Goal: Task Accomplishment & Management: Manage account settings

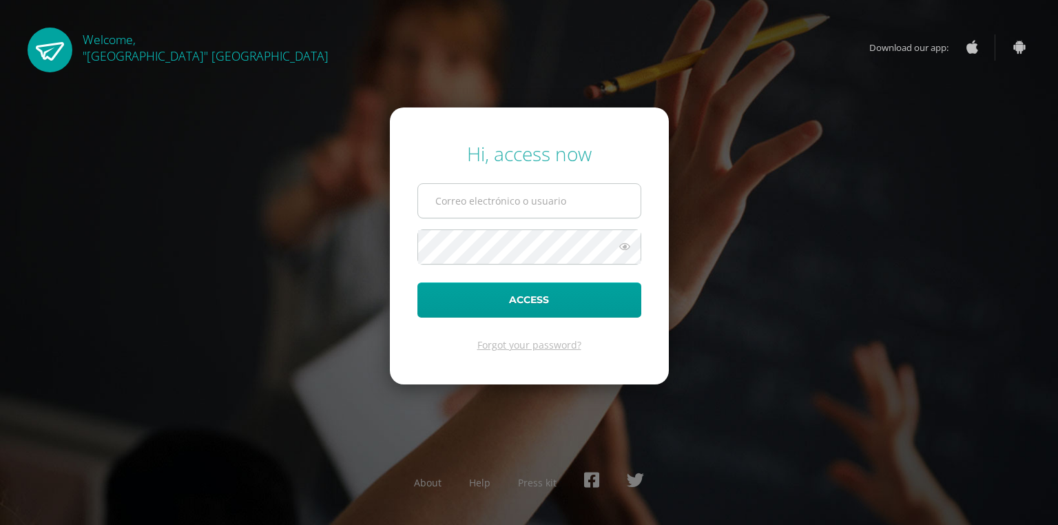
click at [593, 198] on input "text" at bounding box center [529, 201] width 223 height 34
click at [554, 197] on input "text" at bounding box center [529, 201] width 223 height 34
type input "cristian@lasallechiquimula.edu.gt"
click at [418, 283] on button "Access" at bounding box center [530, 300] width 224 height 35
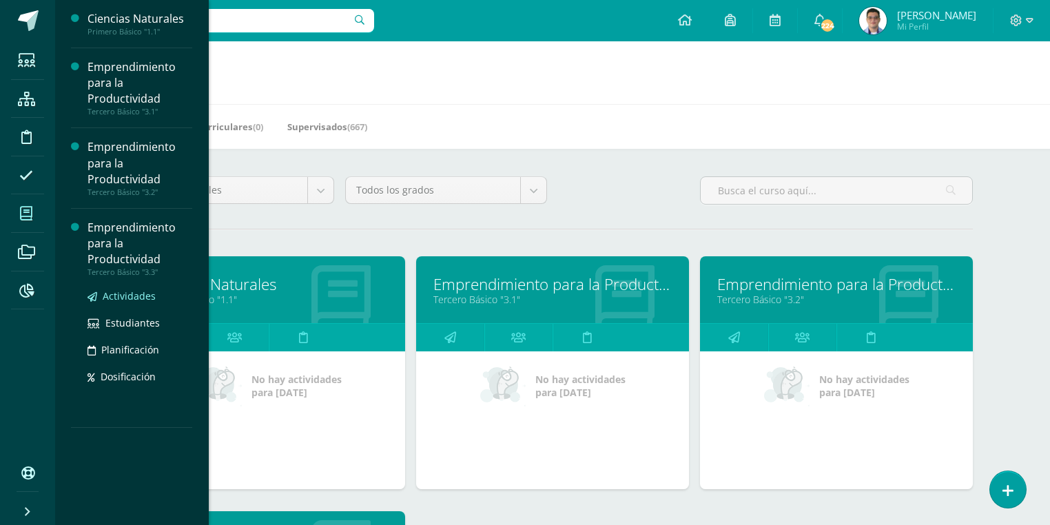
click at [128, 298] on span "Actividades" at bounding box center [129, 295] width 53 height 13
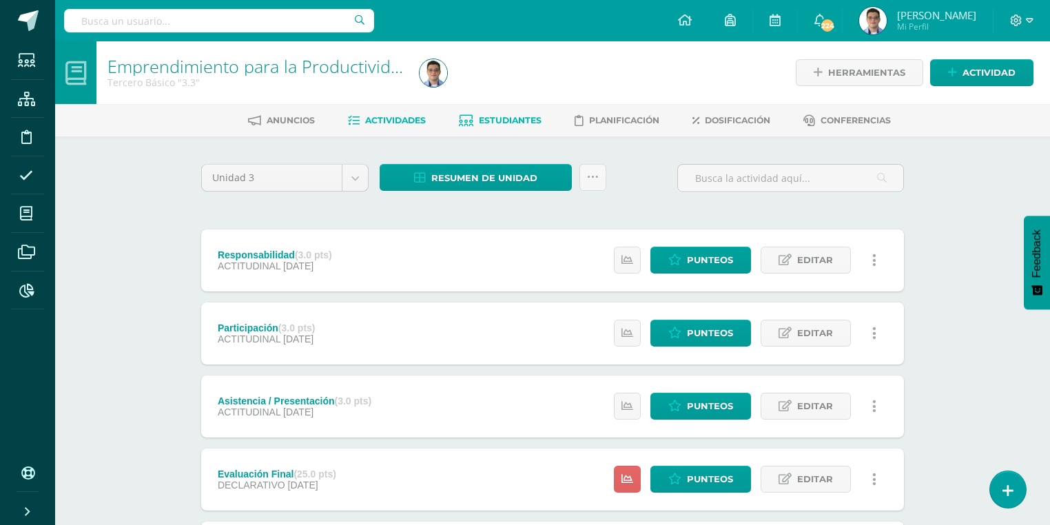
click at [502, 110] on link "Estudiantes" at bounding box center [500, 121] width 83 height 22
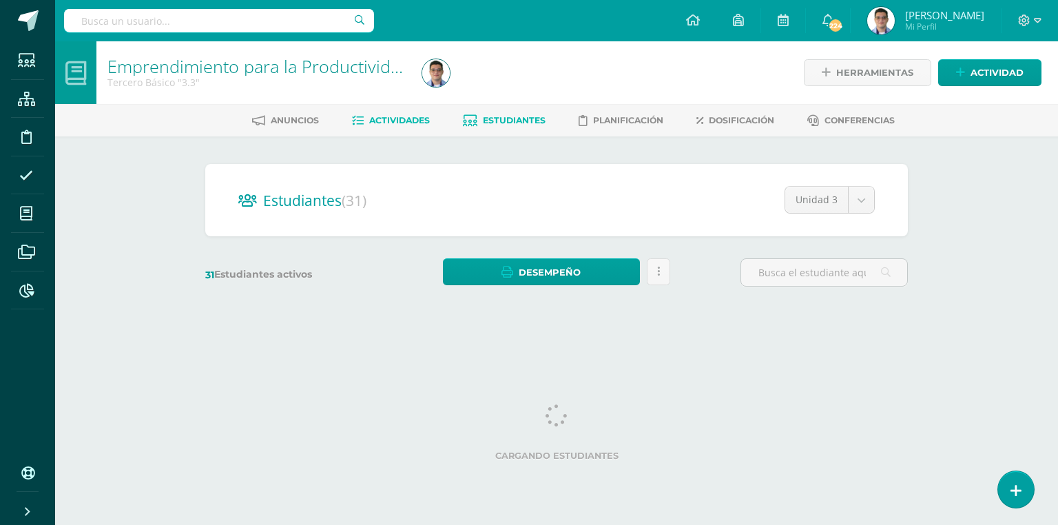
drag, startPoint x: 0, startPoint y: 0, endPoint x: 403, endPoint y: 122, distance: 421.2
click at [403, 122] on span "Actividades" at bounding box center [399, 120] width 61 height 10
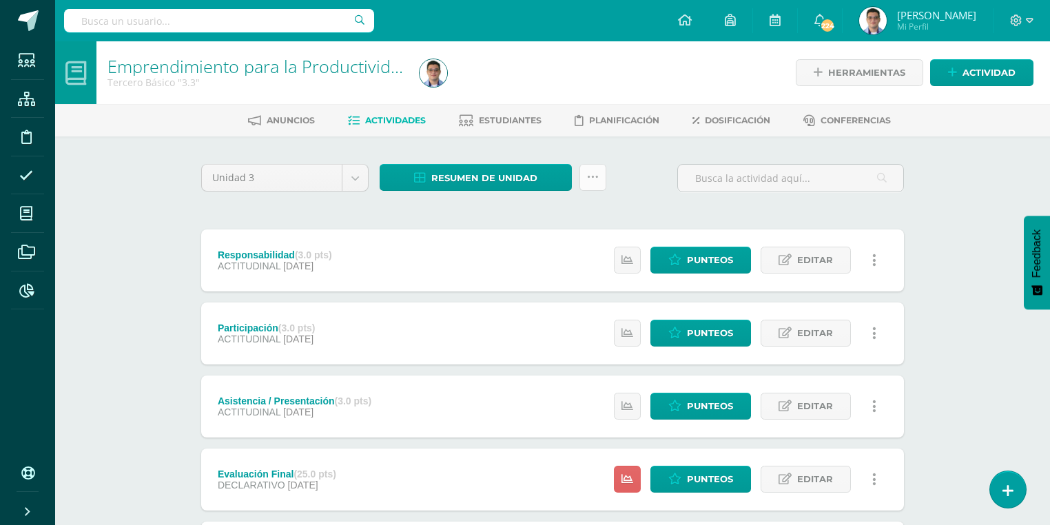
click at [603, 183] on link at bounding box center [593, 177] width 27 height 27
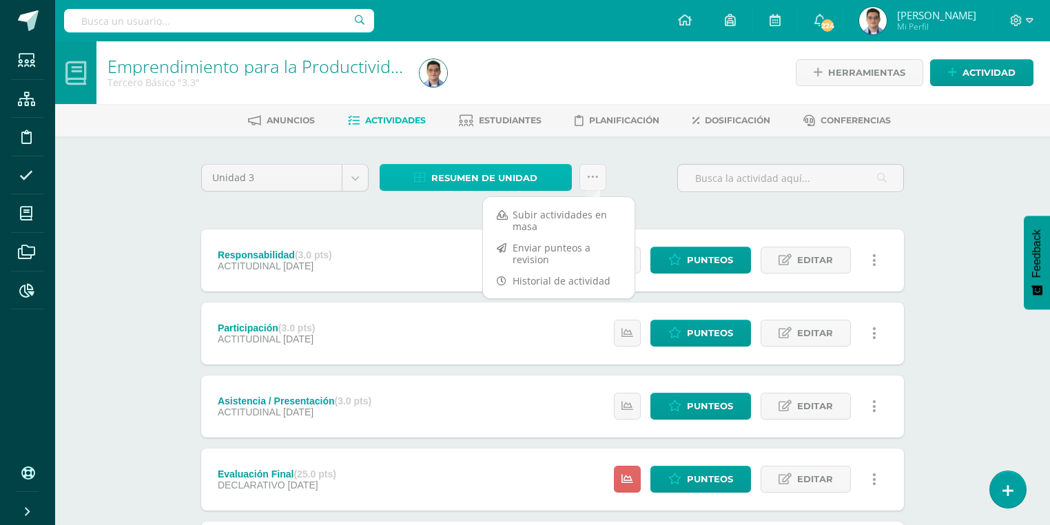
click at [510, 170] on span "Resumen de unidad" at bounding box center [484, 177] width 106 height 25
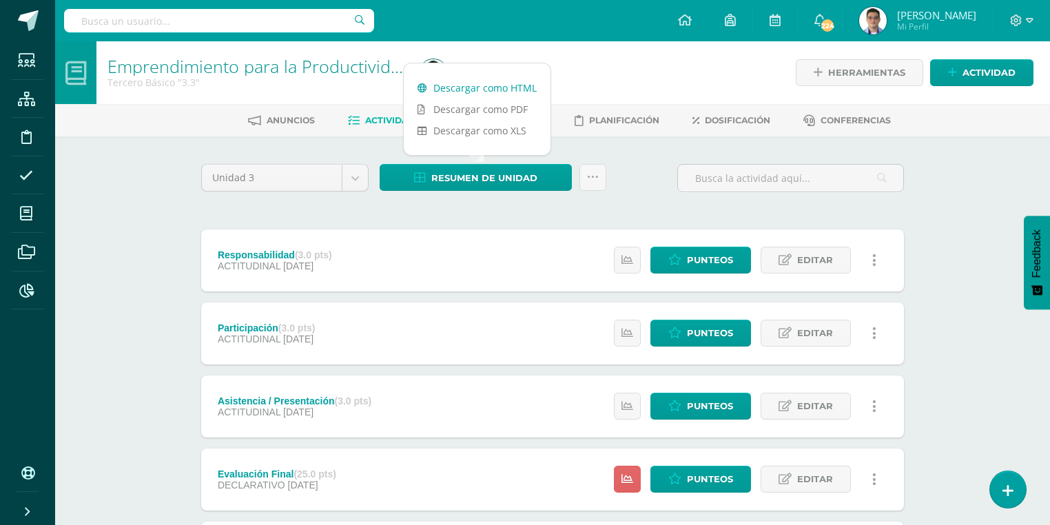
click at [502, 85] on link "Descargar como HTML" at bounding box center [477, 87] width 147 height 21
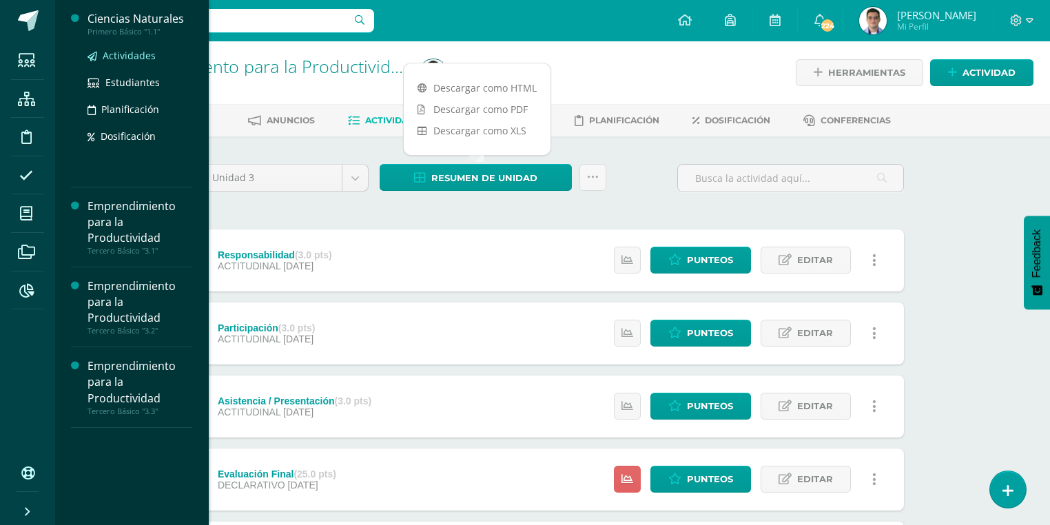
click at [138, 61] on span "Actividades" at bounding box center [129, 55] width 53 height 13
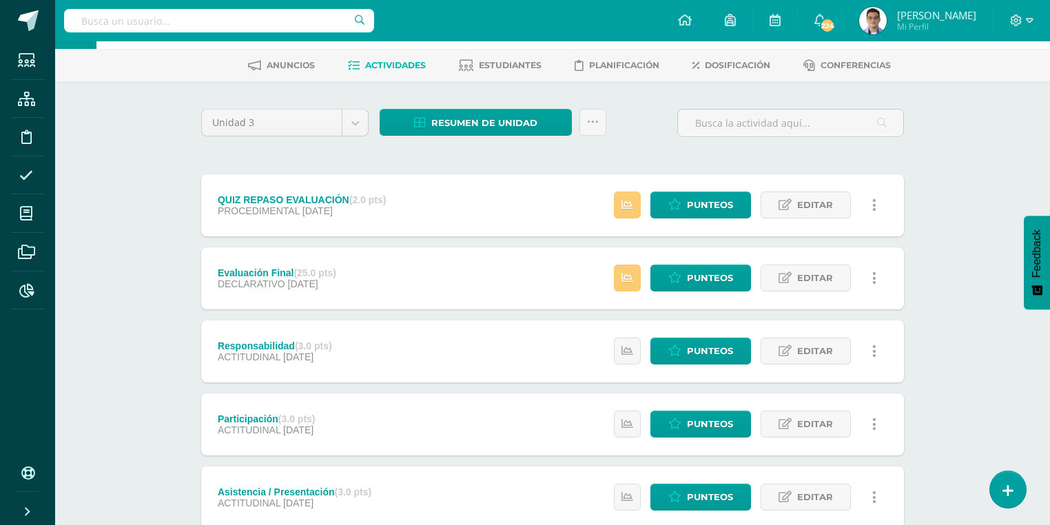
scroll to position [110, 0]
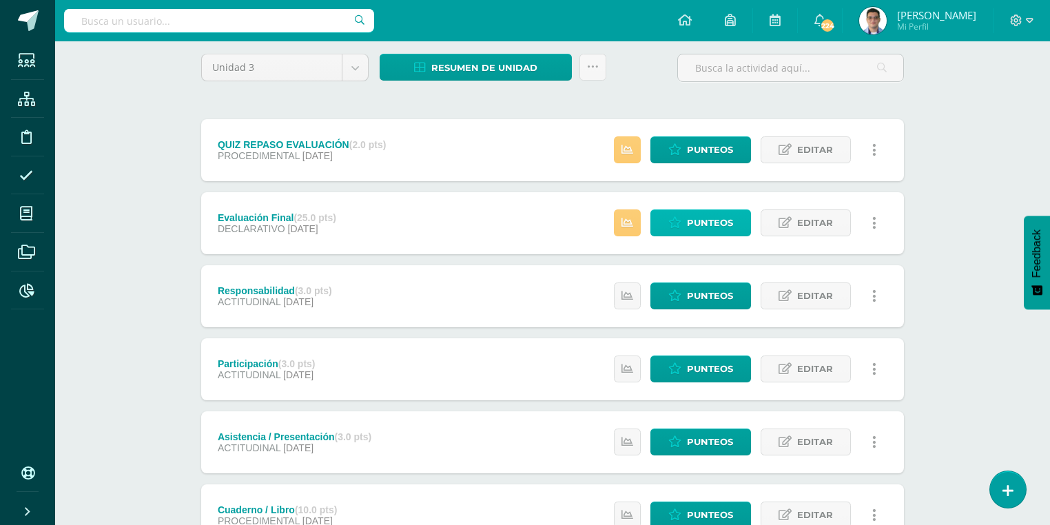
click at [704, 218] on span "Punteos" at bounding box center [710, 222] width 46 height 25
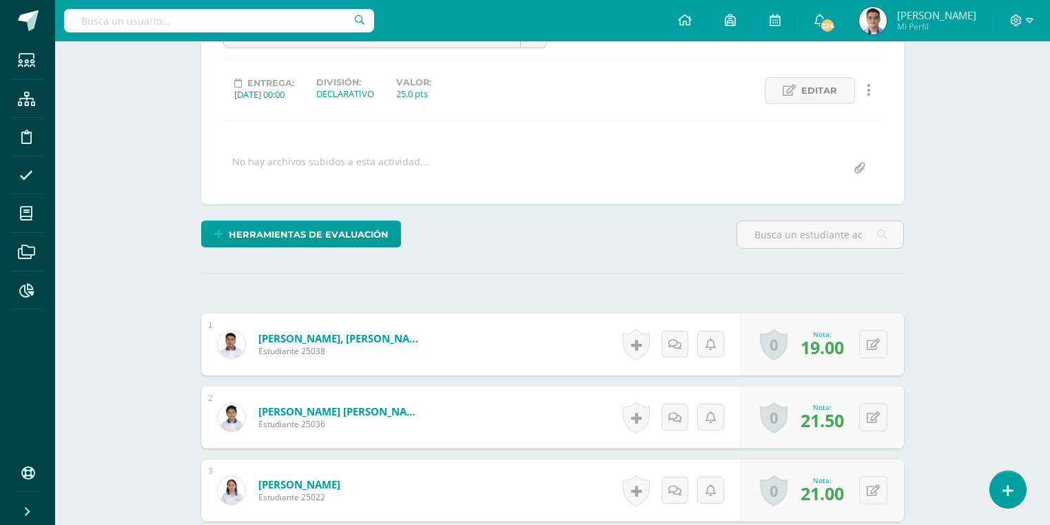
scroll to position [221, 0]
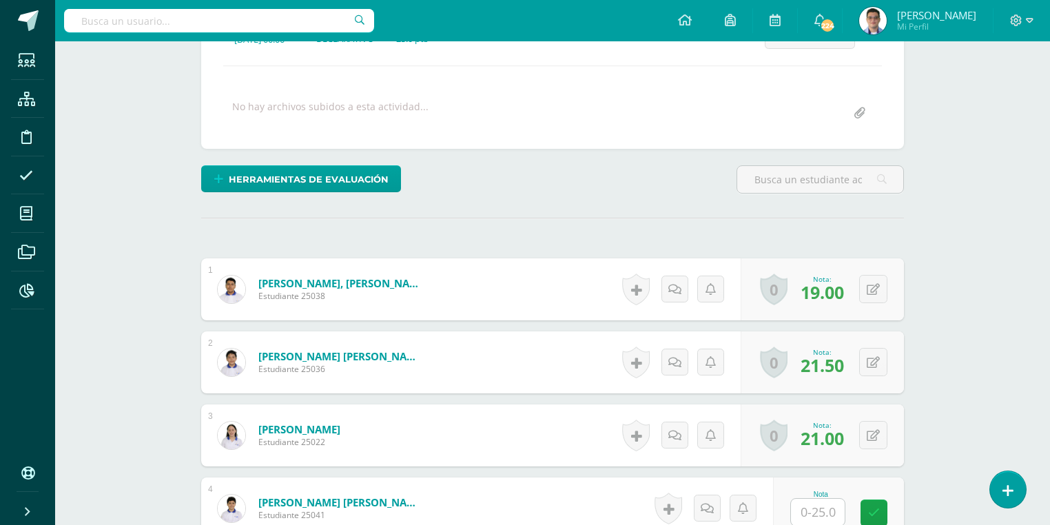
click at [817, 513] on input "text" at bounding box center [818, 512] width 54 height 27
type input "17"
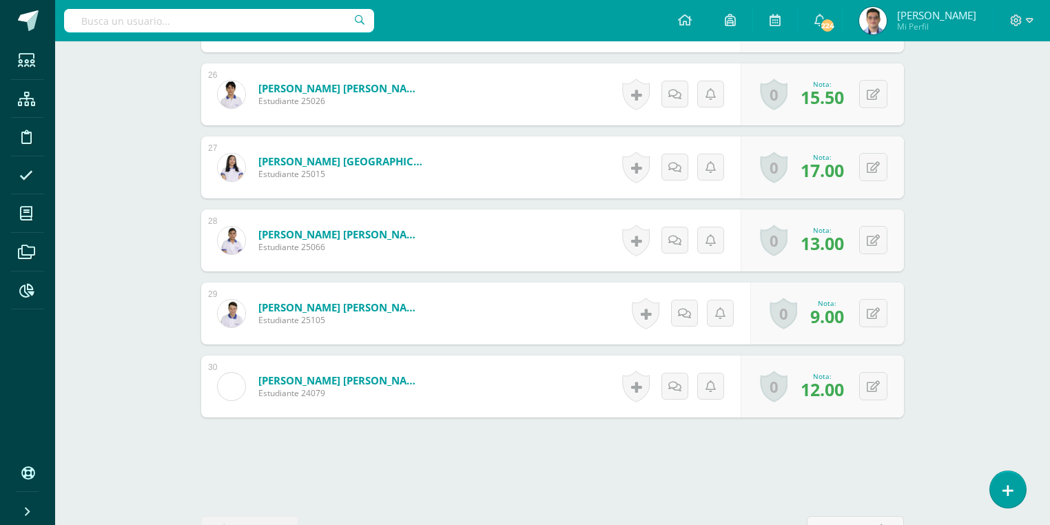
scroll to position [2286, 0]
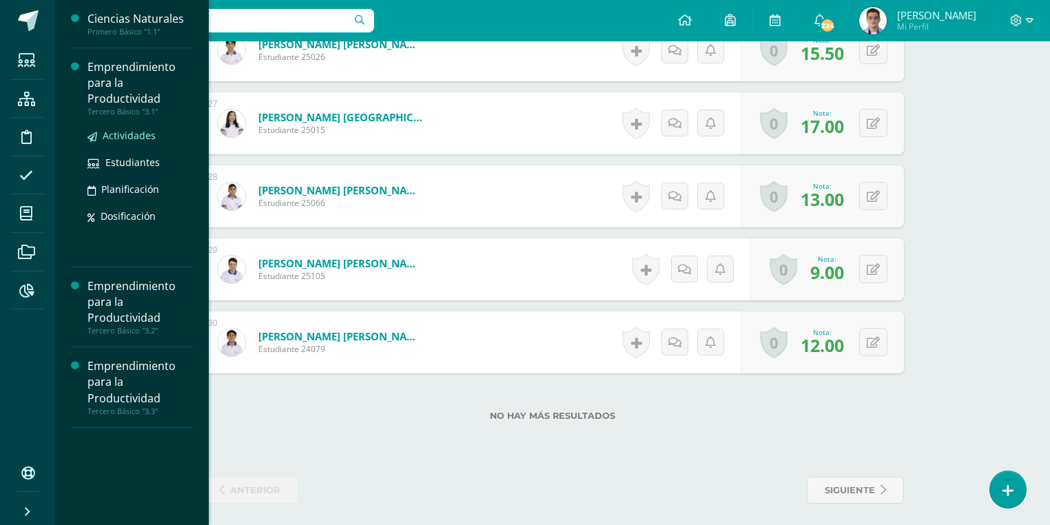
click at [132, 143] on link "Actividades" at bounding box center [140, 135] width 105 height 16
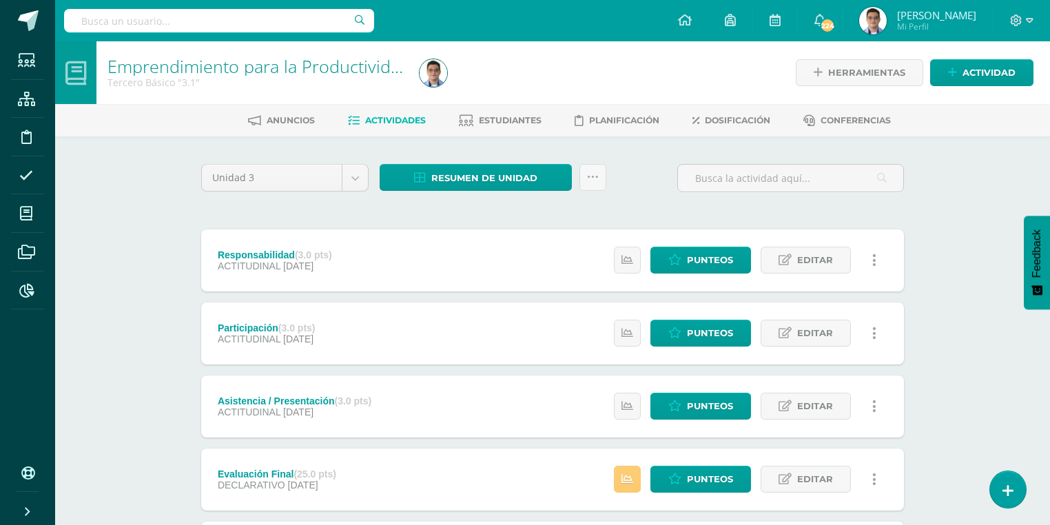
scroll to position [110, 0]
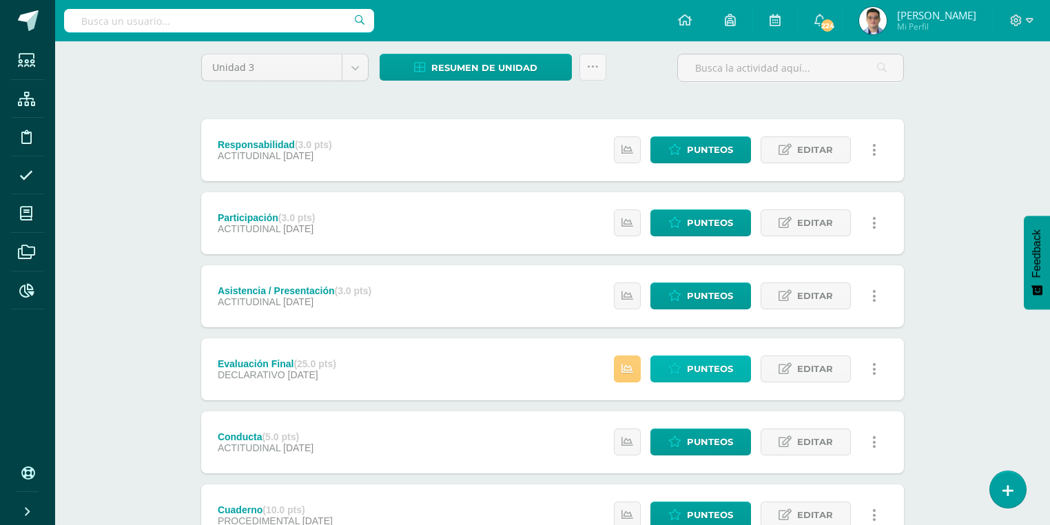
click at [710, 370] on span "Punteos" at bounding box center [710, 368] width 46 height 25
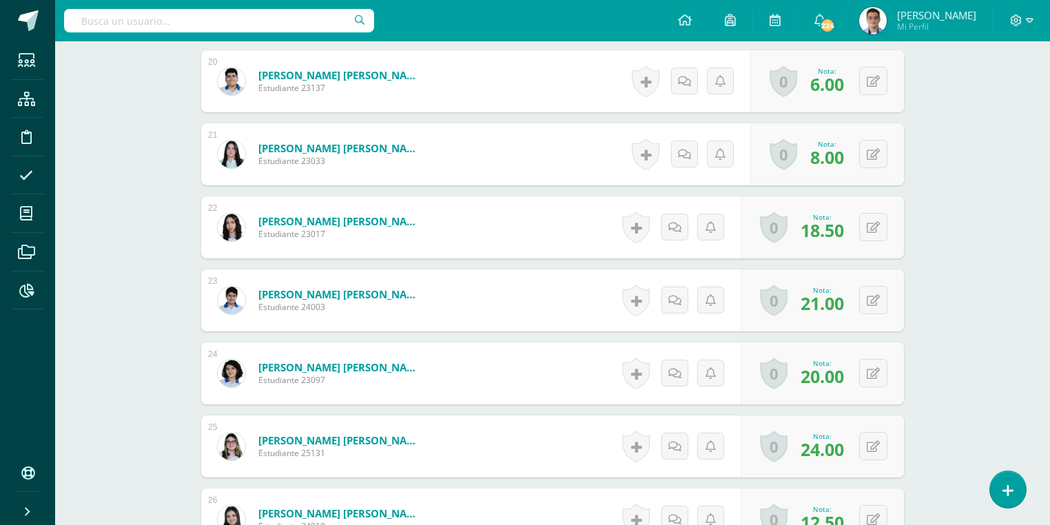
scroll to position [1761, 0]
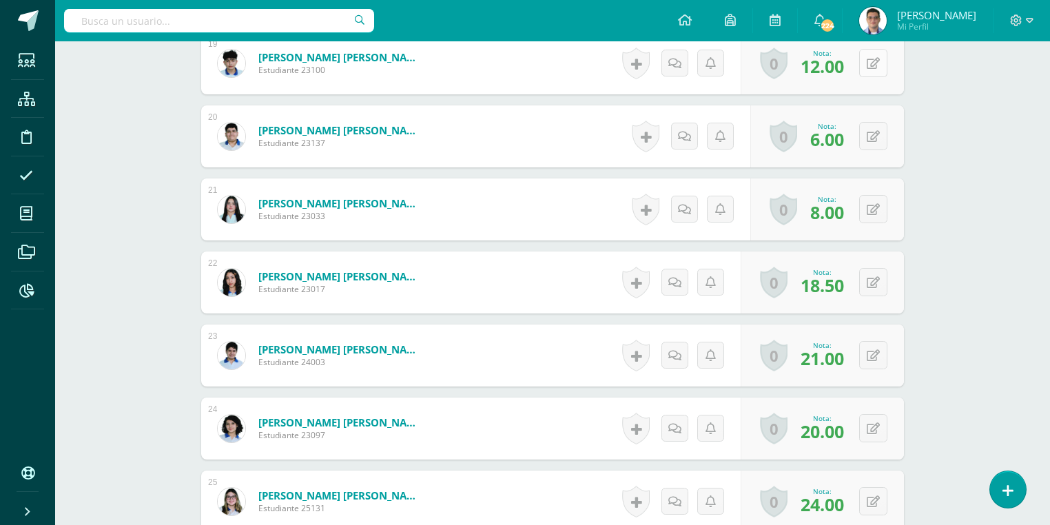
click at [877, 59] on icon at bounding box center [873, 64] width 13 height 12
type input "13"
click at [667, 61] on link at bounding box center [675, 63] width 27 height 27
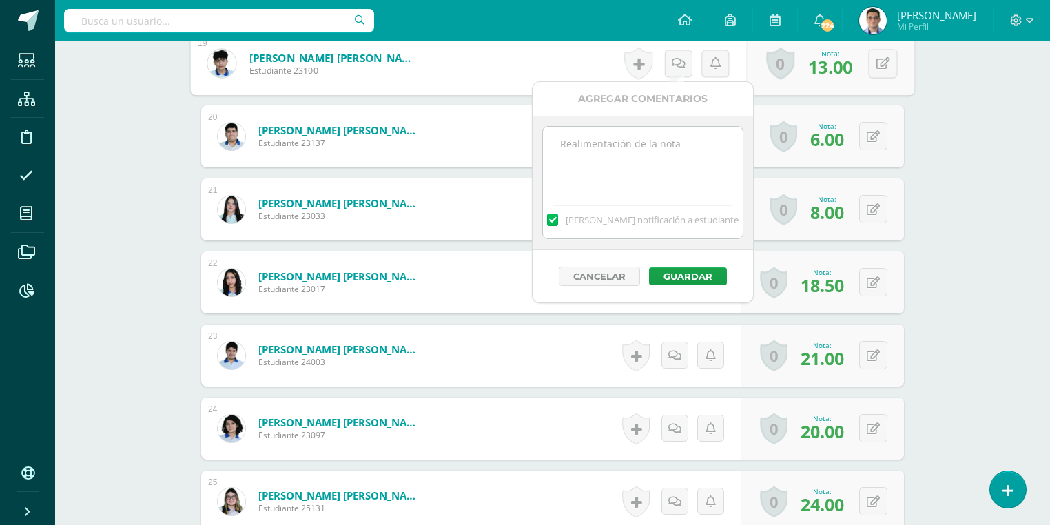
click at [617, 156] on textarea at bounding box center [642, 161] width 199 height 69
type textarea "Nota con mejoramiento"
click at [695, 279] on button "Guardar" at bounding box center [688, 276] width 78 height 18
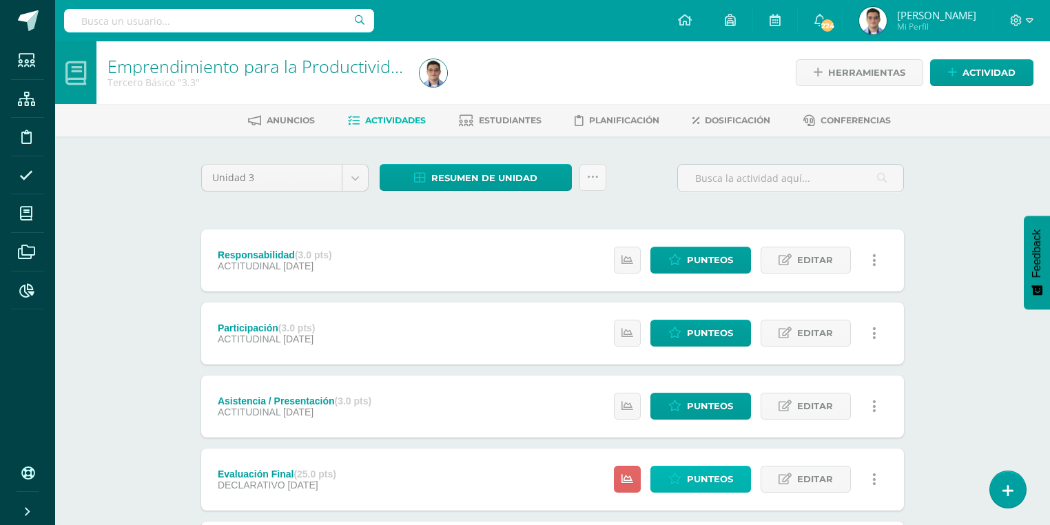
click at [729, 475] on span "Punteos" at bounding box center [710, 479] width 46 height 25
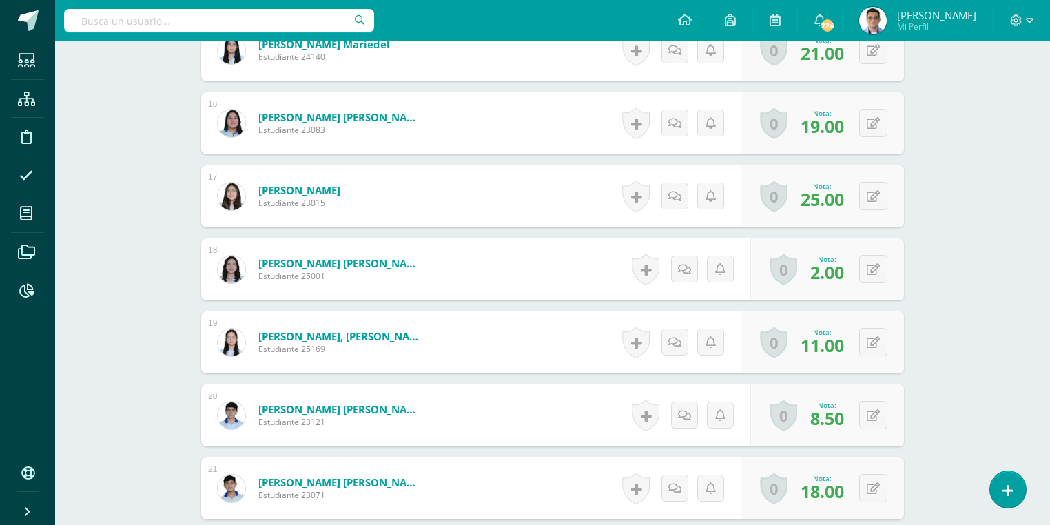
scroll to position [1372, 0]
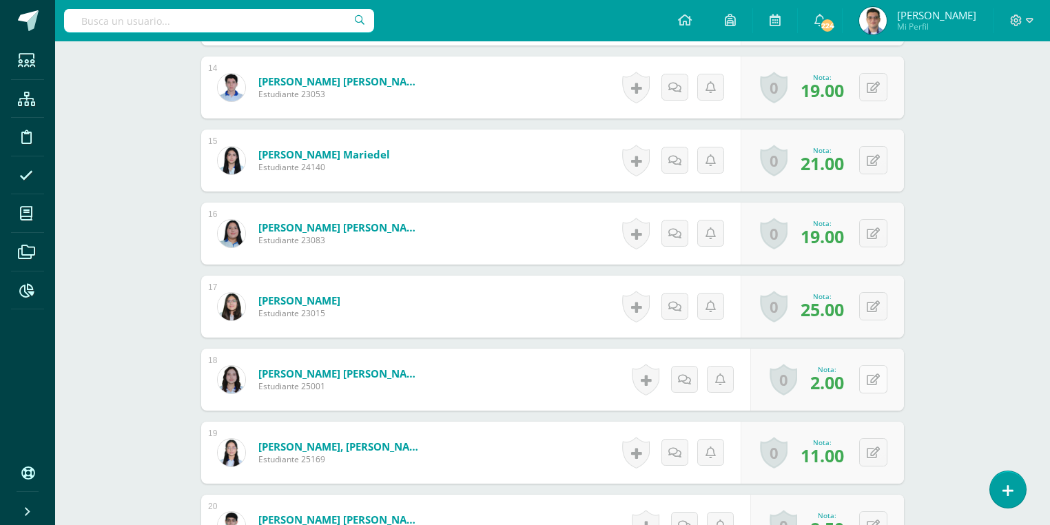
click at [865, 380] on button at bounding box center [873, 379] width 28 height 28
type input "14.25"
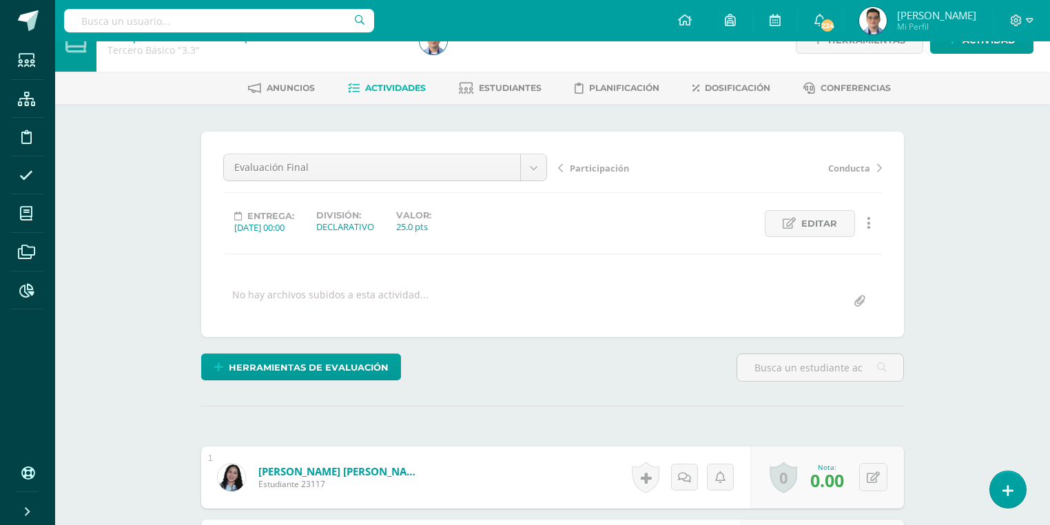
scroll to position [0, 0]
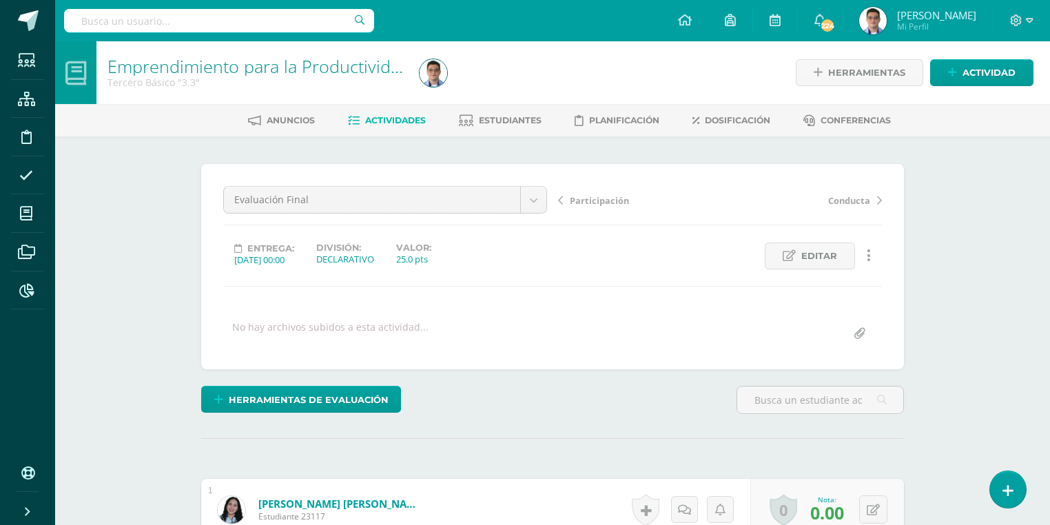
click at [391, 124] on span "Actividades" at bounding box center [395, 120] width 61 height 10
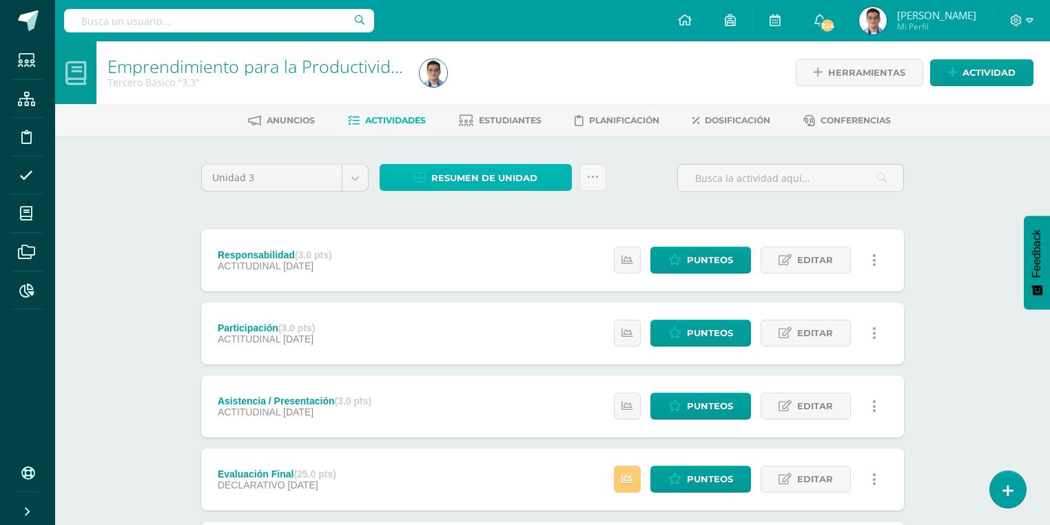
click at [519, 172] on span "Resumen de unidad" at bounding box center [484, 177] width 106 height 25
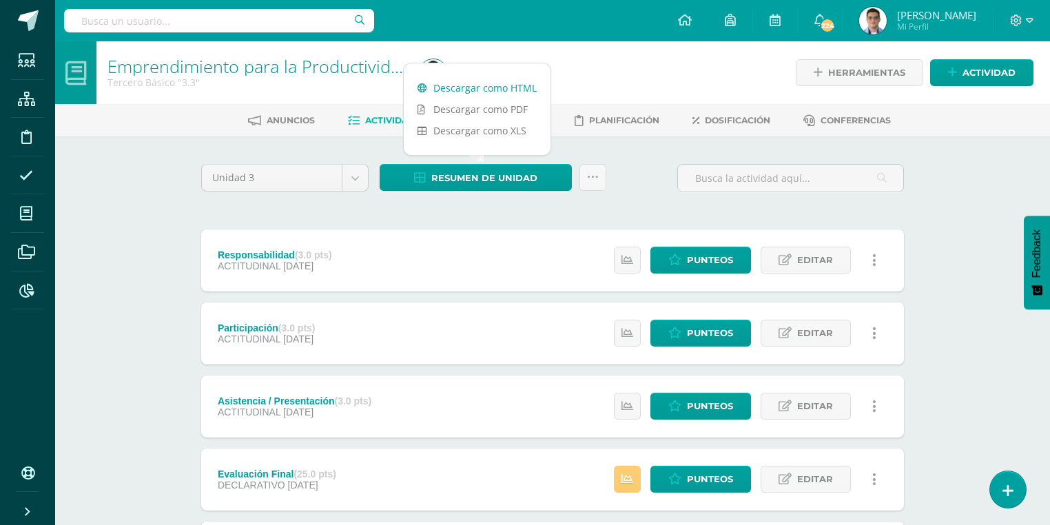
click at [498, 87] on link "Descargar como HTML" at bounding box center [477, 87] width 147 height 21
click at [686, 489] on link "Punteos" at bounding box center [700, 479] width 101 height 27
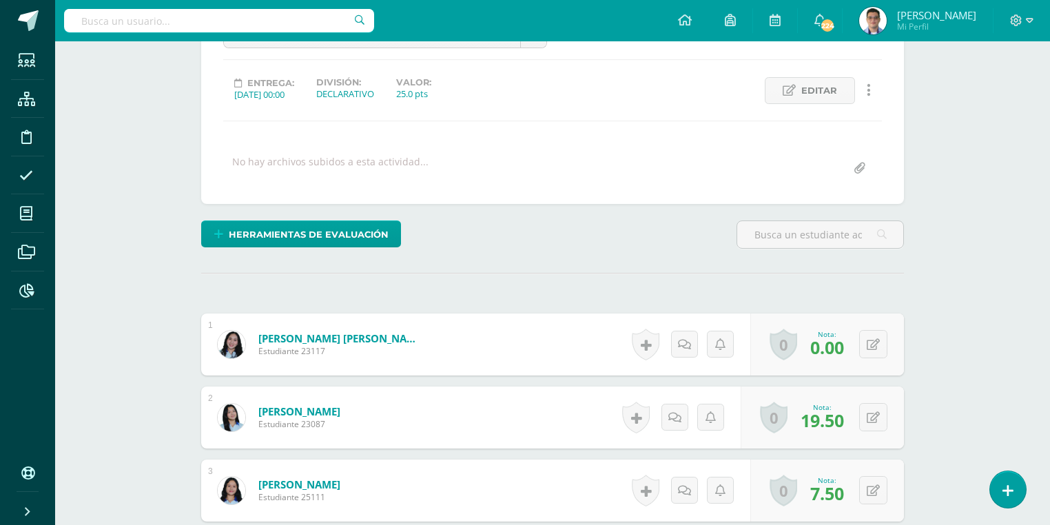
scroll to position [221, 0]
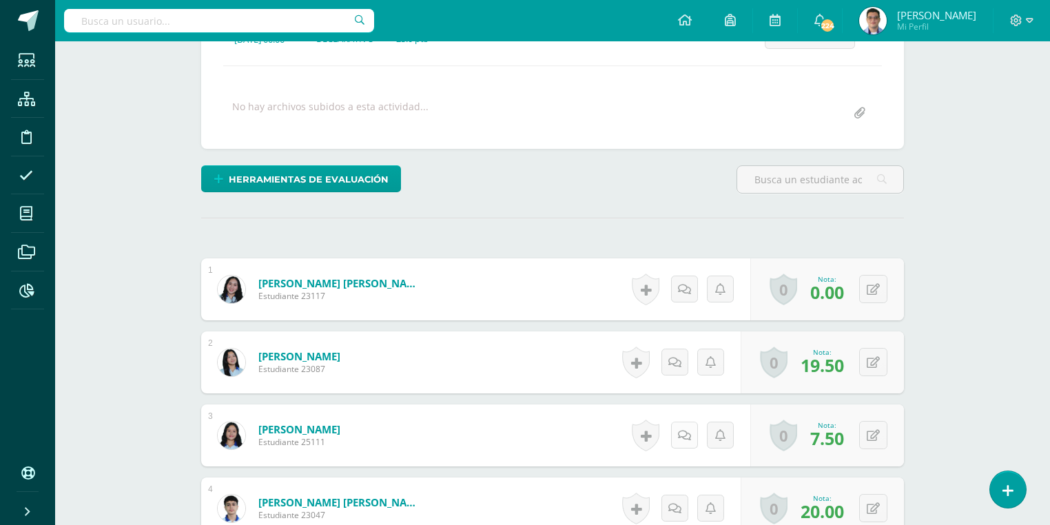
click at [681, 433] on icon at bounding box center [684, 436] width 13 height 12
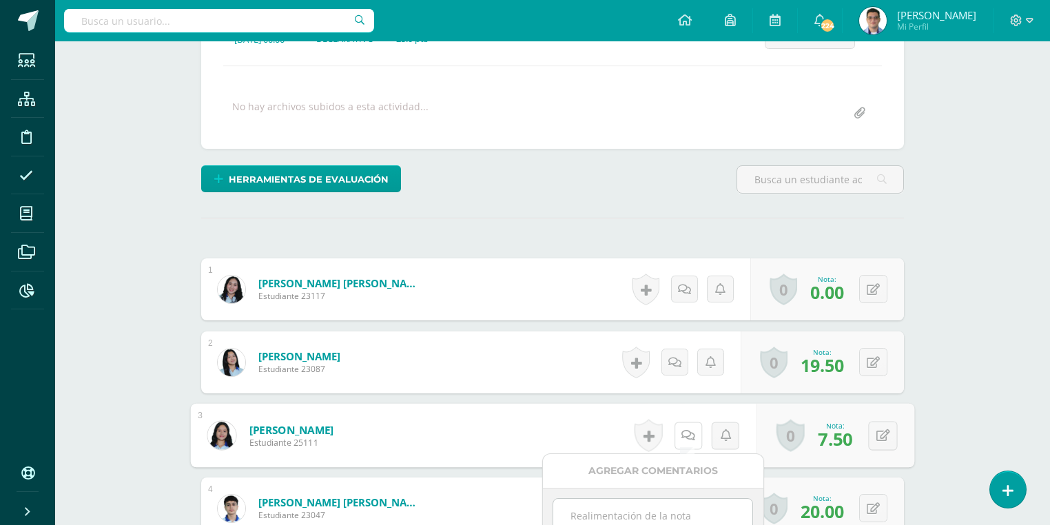
scroll to position [441, 0]
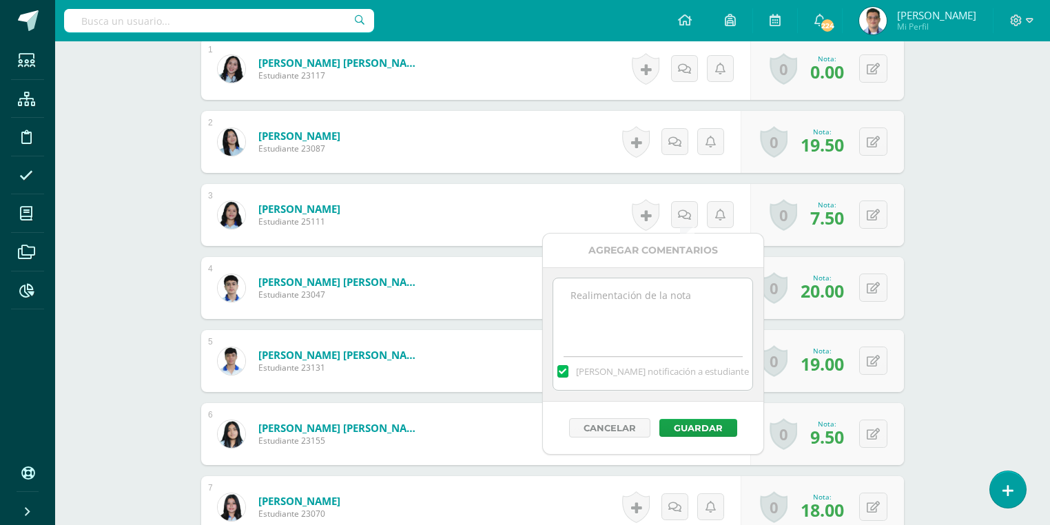
click at [619, 320] on textarea at bounding box center [652, 312] width 199 height 69
type textarea "Nota de mejoramiento: 4"
click at [697, 422] on button "Guardar" at bounding box center [695, 428] width 78 height 18
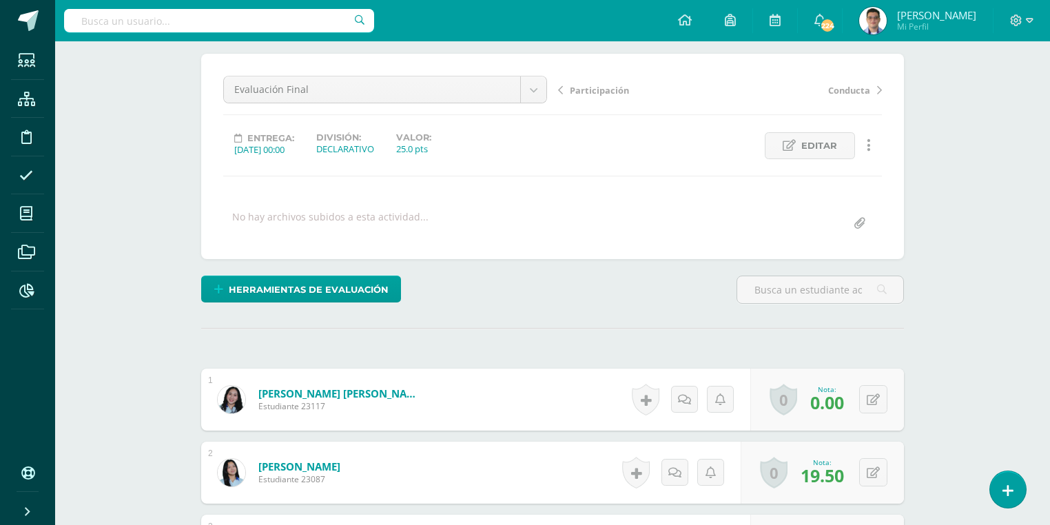
scroll to position [0, 0]
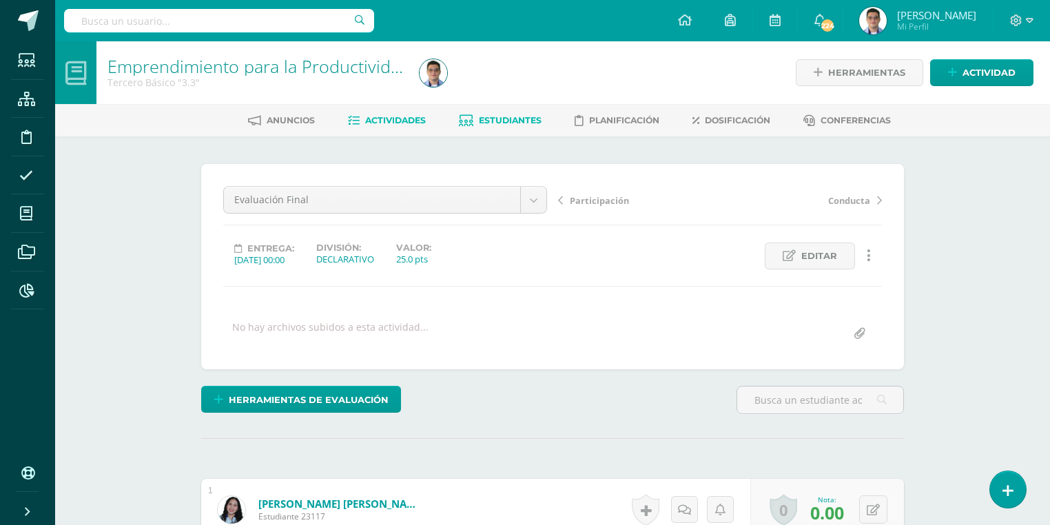
click at [493, 124] on span "Estudiantes" at bounding box center [510, 120] width 63 height 10
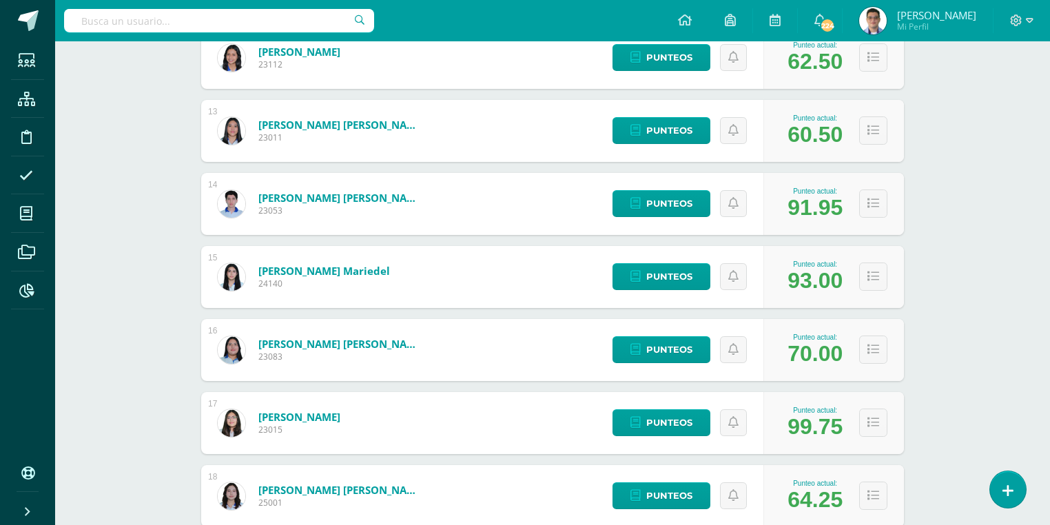
scroll to position [1242, 0]
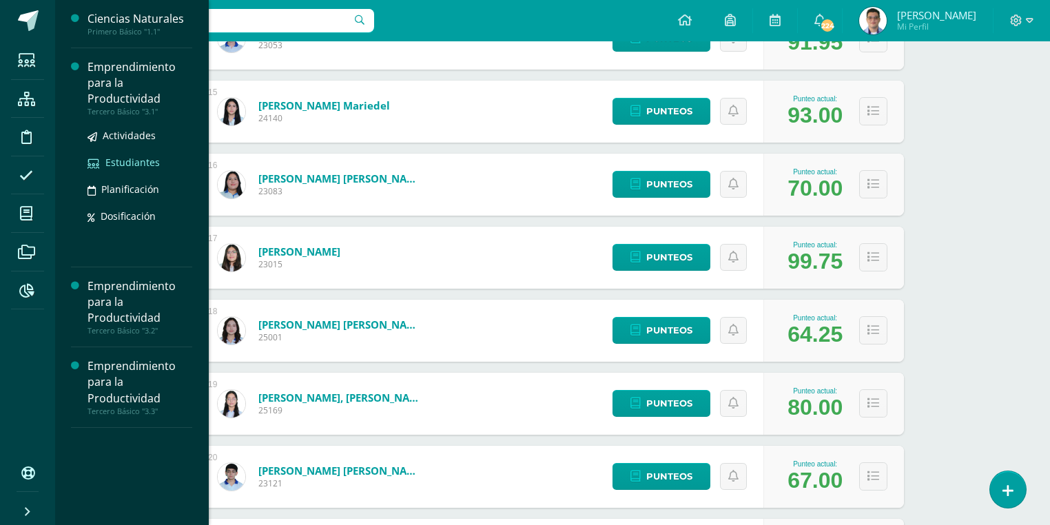
click at [145, 165] on span "Estudiantes" at bounding box center [132, 162] width 54 height 13
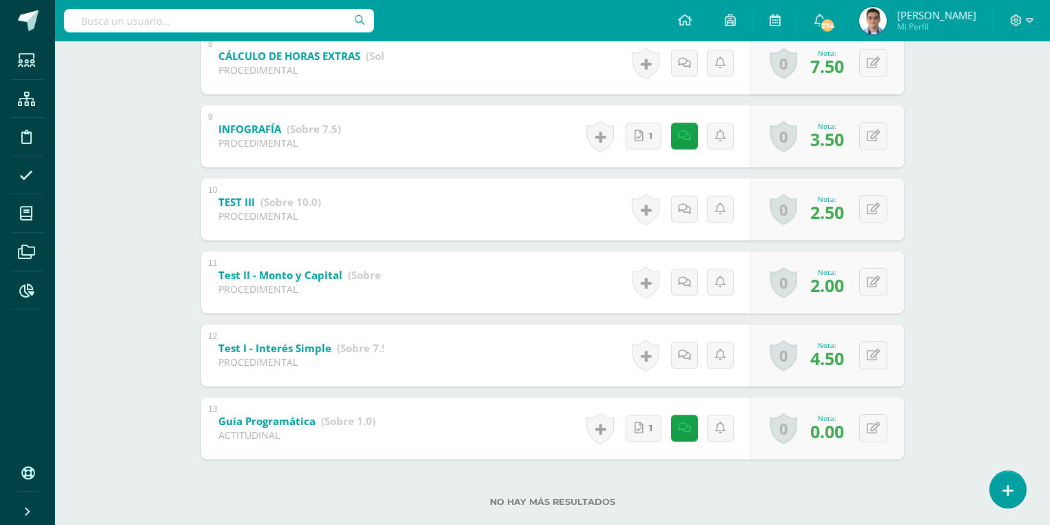
scroll to position [824, 0]
click at [679, 430] on link at bounding box center [684, 426] width 27 height 27
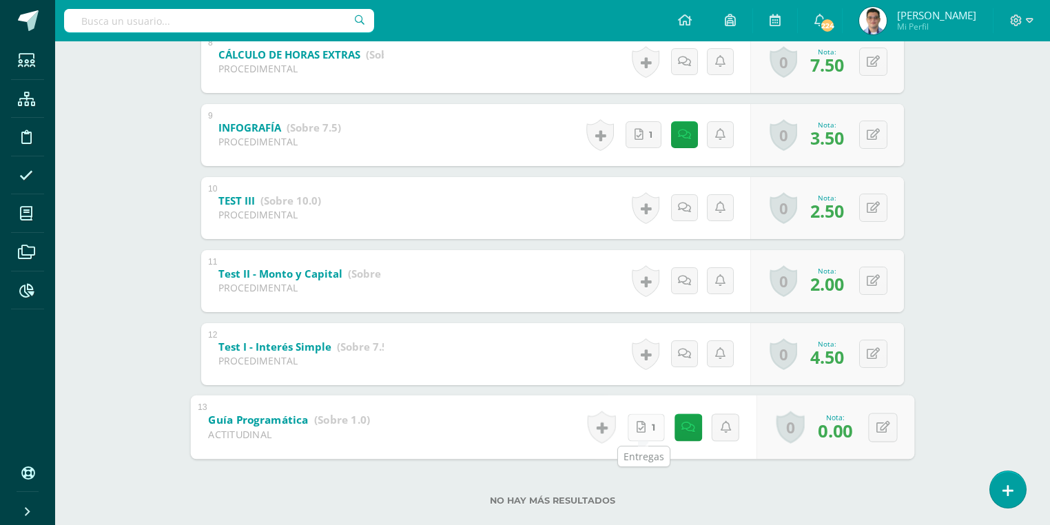
click at [642, 433] on link "1" at bounding box center [646, 427] width 37 height 28
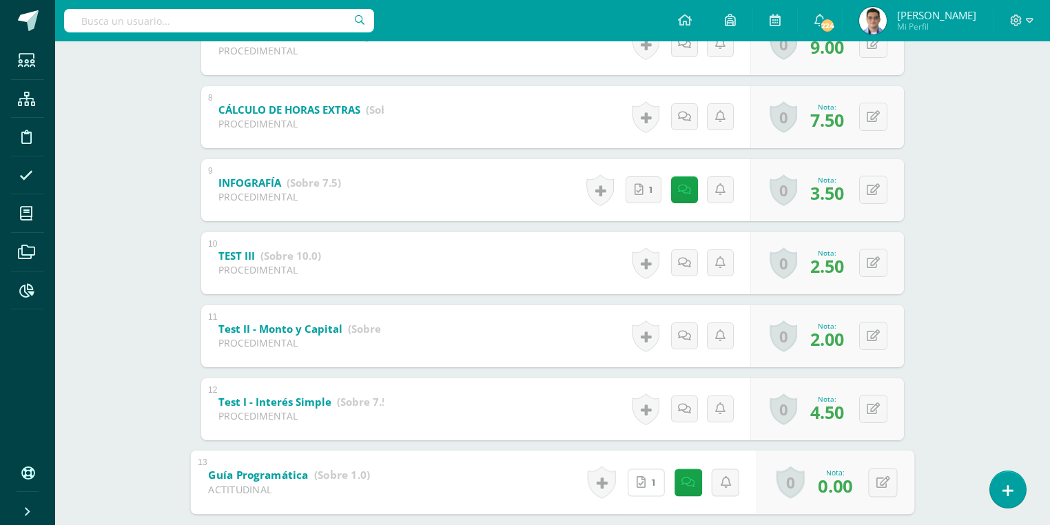
scroll to position [604, 0]
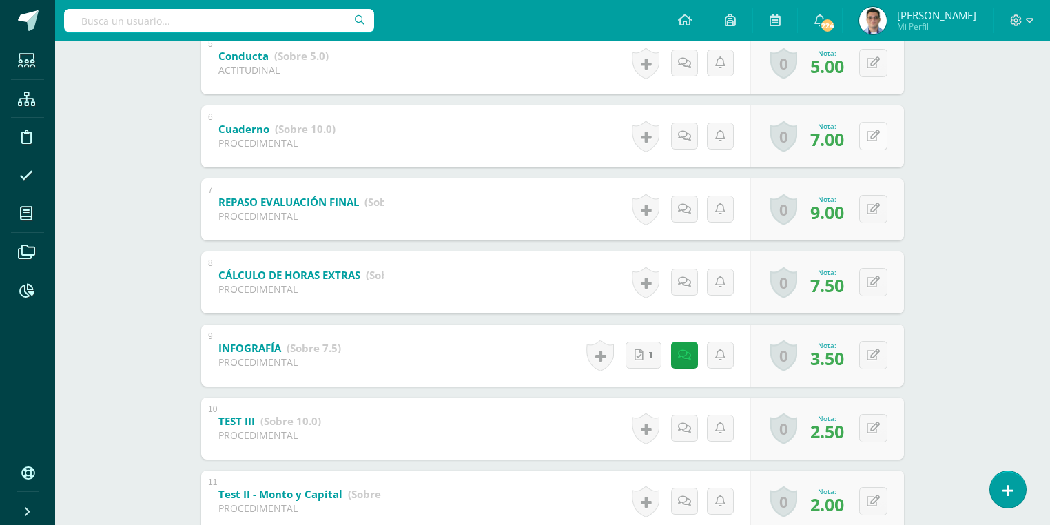
click at [865, 132] on button at bounding box center [873, 136] width 28 height 28
type input "9"
click at [846, 141] on icon at bounding box center [846, 141] width 12 height 12
click at [869, 356] on button at bounding box center [873, 355] width 28 height 28
type input "5"
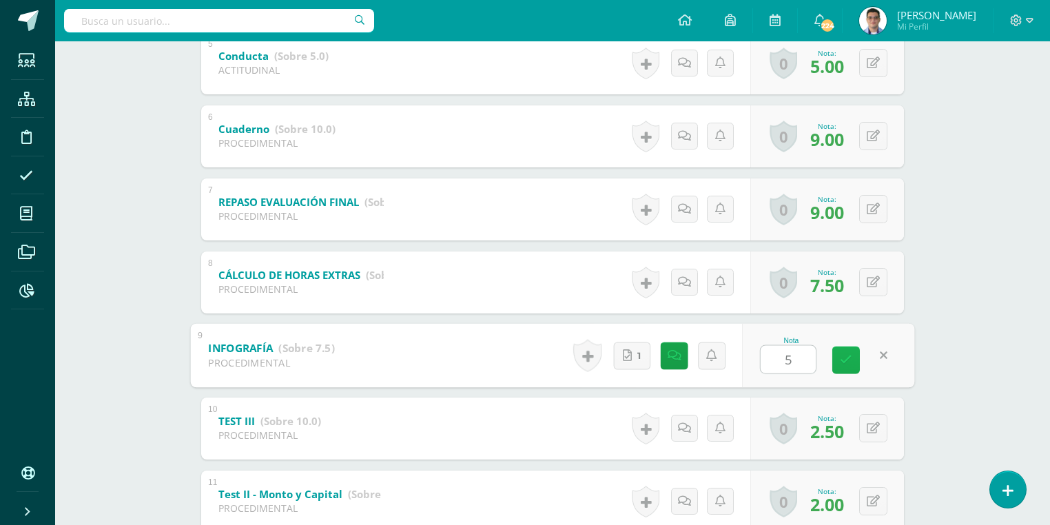
click at [846, 363] on icon at bounding box center [846, 360] width 12 height 12
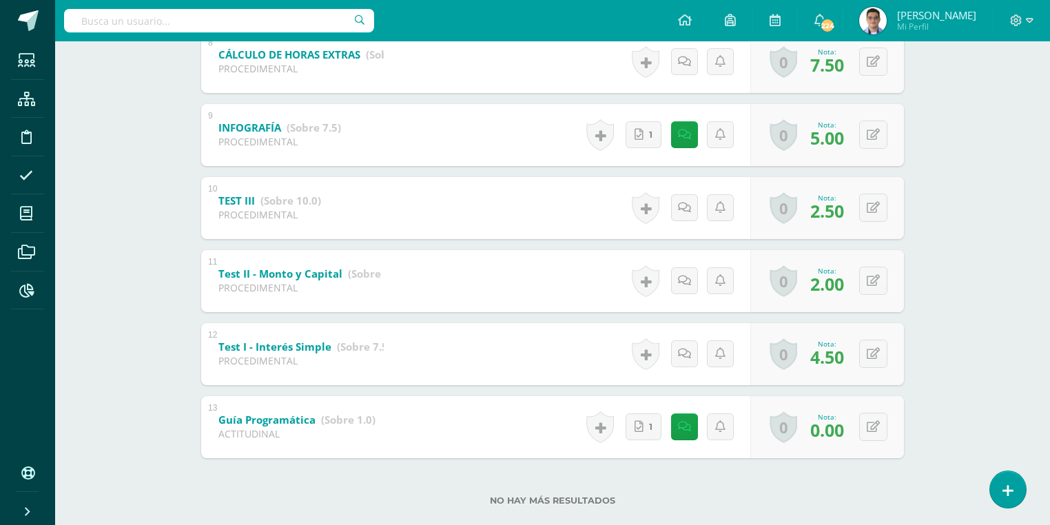
scroll to position [848, 0]
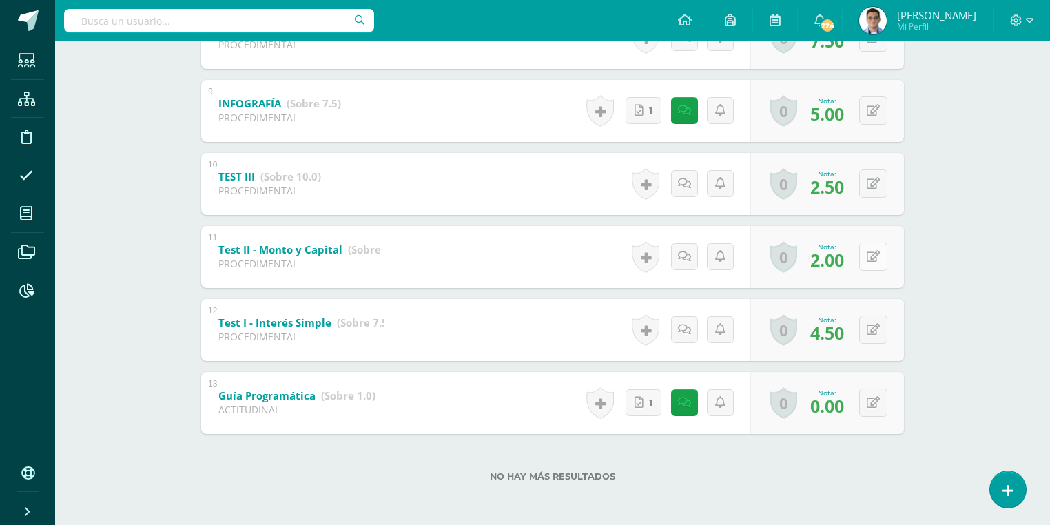
click at [876, 251] on icon at bounding box center [873, 257] width 13 height 12
type input "3"
click at [881, 181] on button at bounding box center [873, 184] width 28 height 28
type input "3"
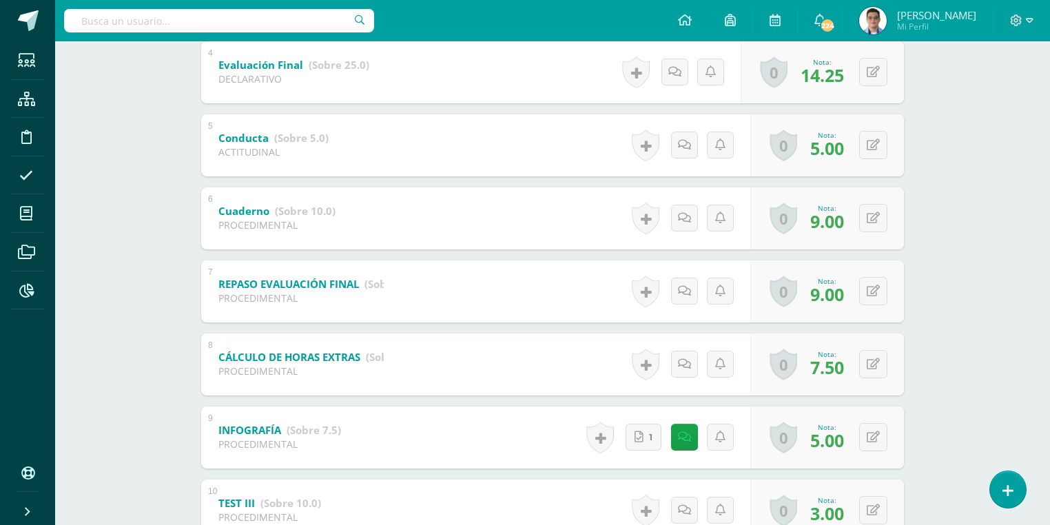
scroll to position [524, 0]
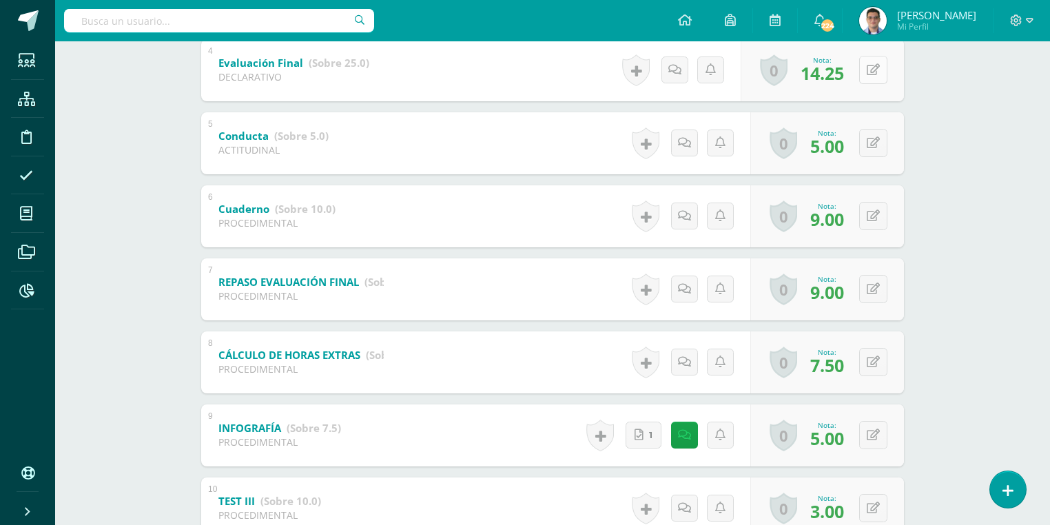
click at [868, 72] on button at bounding box center [873, 70] width 28 height 28
type input "15"
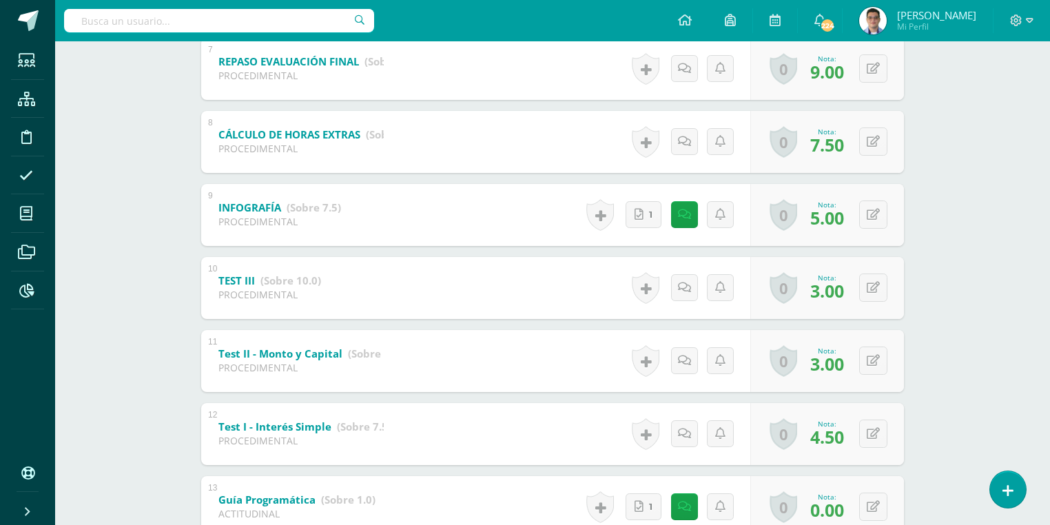
scroll to position [799, 0]
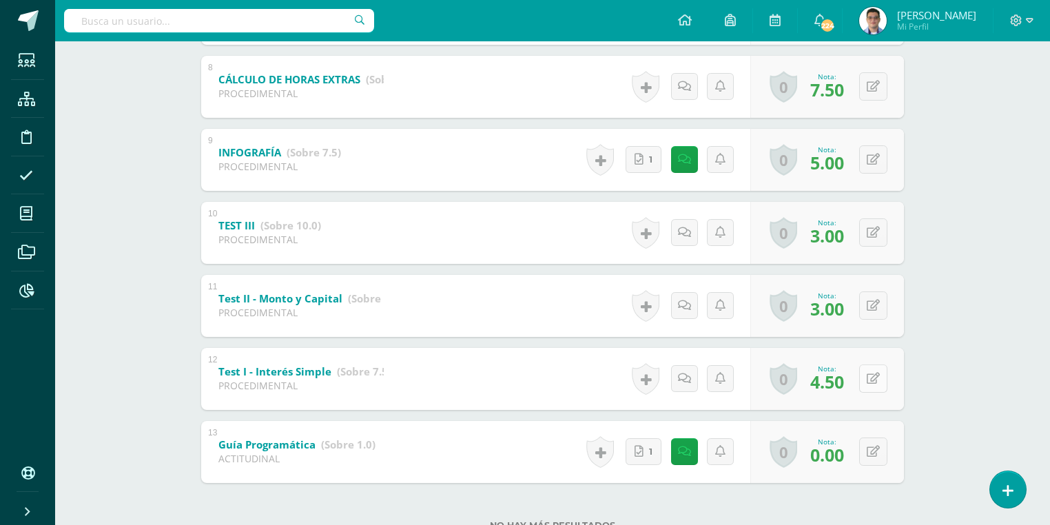
click at [875, 385] on button at bounding box center [873, 379] width 28 height 28
type input "5"
click at [850, 382] on icon at bounding box center [846, 384] width 12 height 12
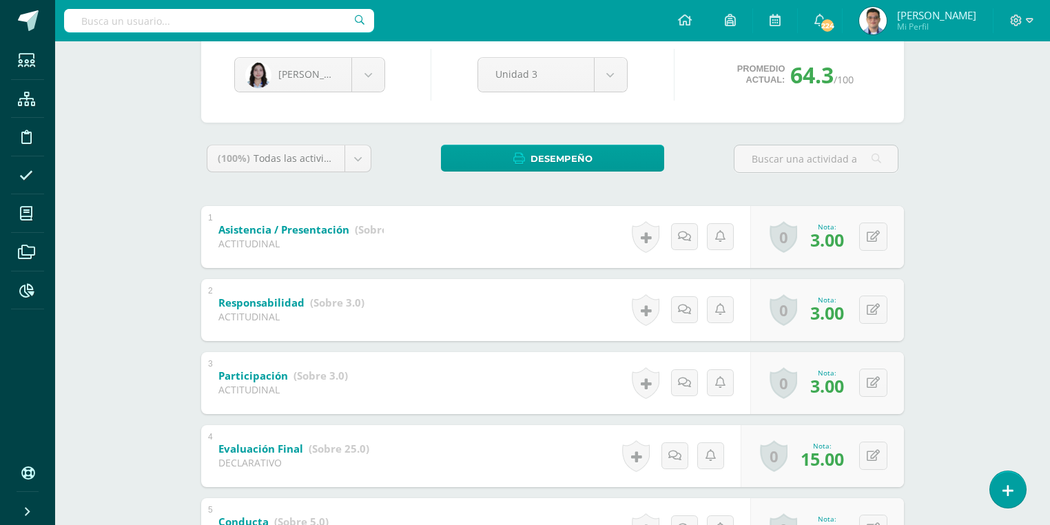
scroll to position [28, 0]
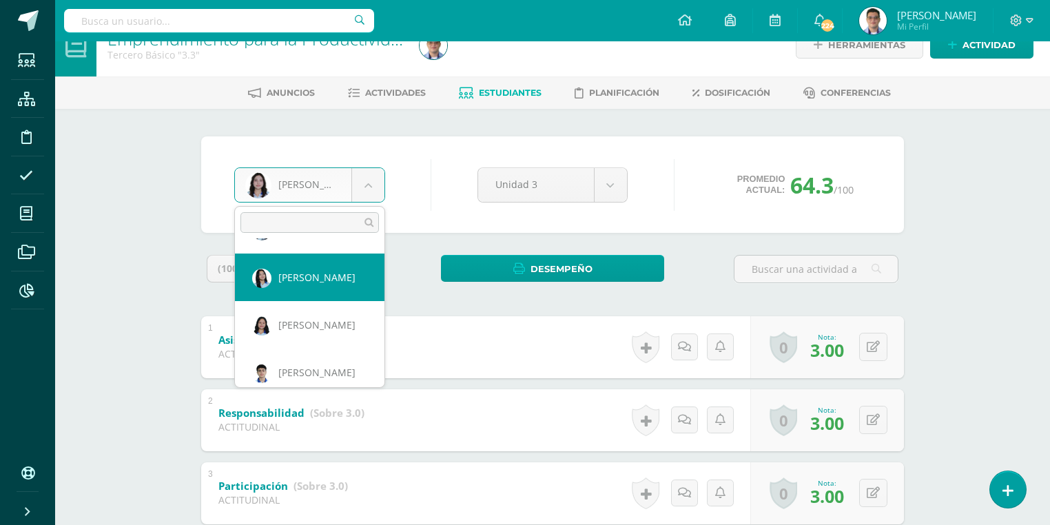
scroll to position [0, 0]
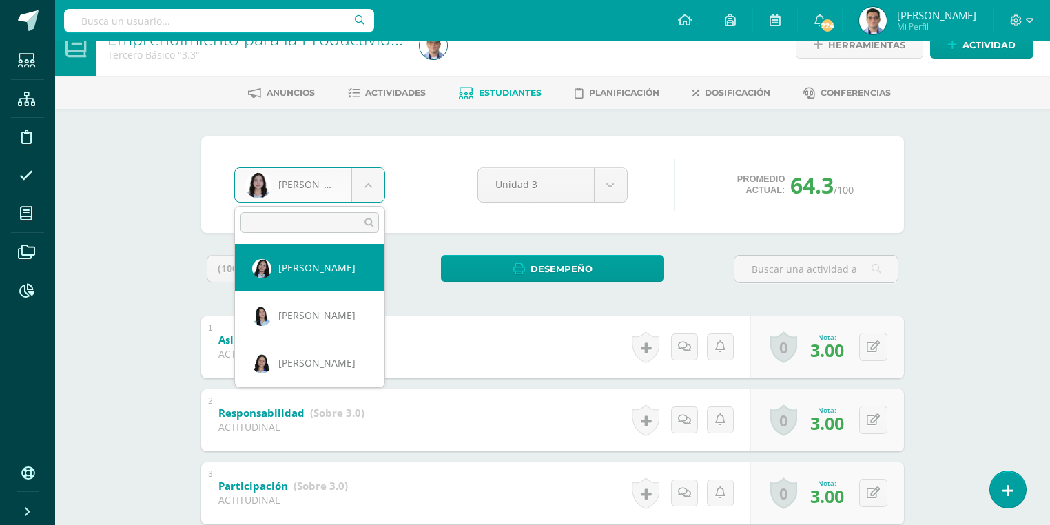
select select "303"
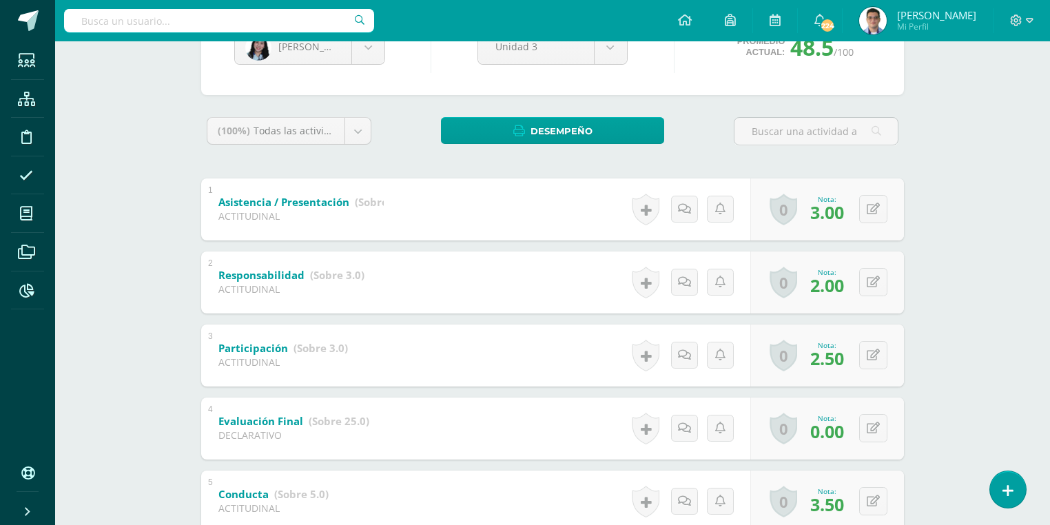
scroll to position [221, 0]
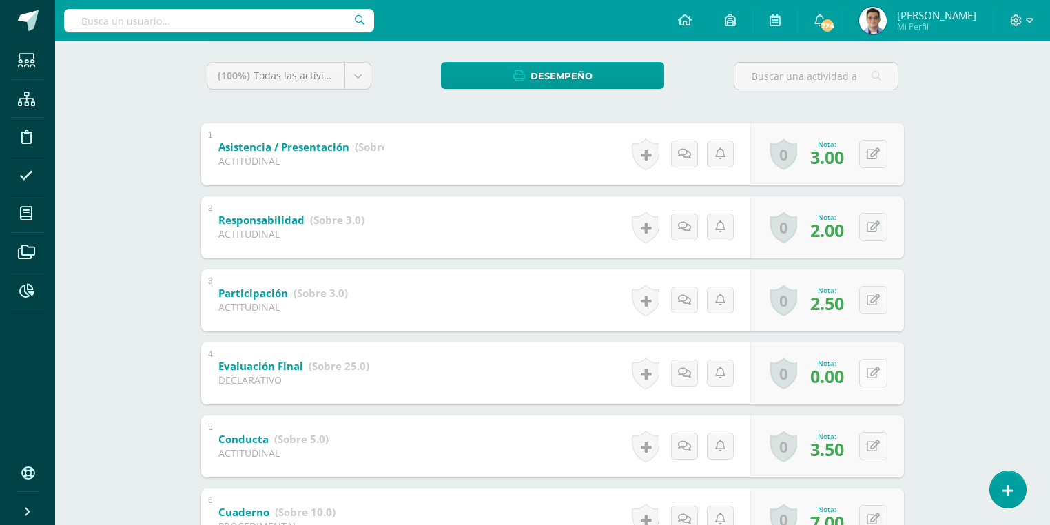
click at [868, 375] on button at bounding box center [873, 373] width 28 height 28
type input "6"
click at [688, 366] on link at bounding box center [684, 373] width 27 height 27
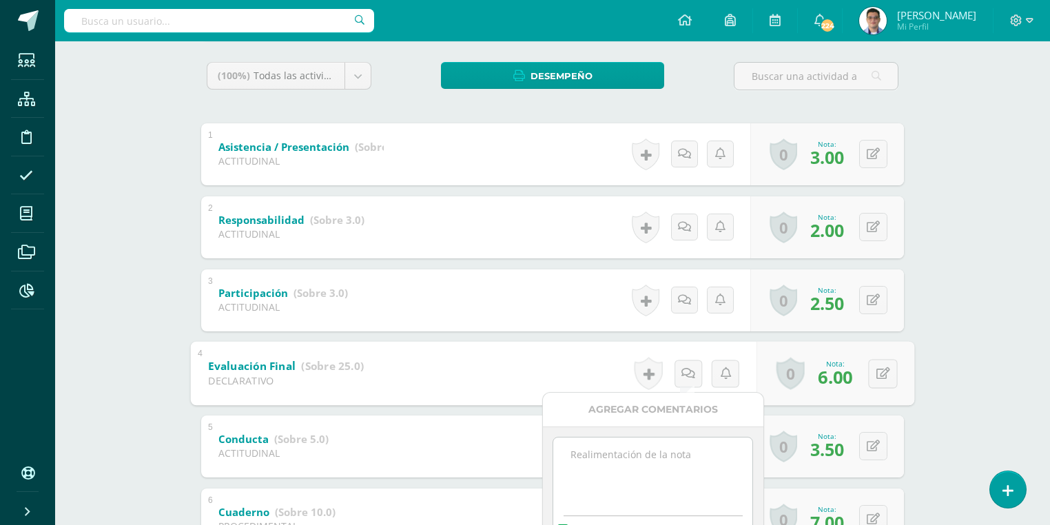
click at [697, 477] on textarea at bounding box center [652, 472] width 199 height 69
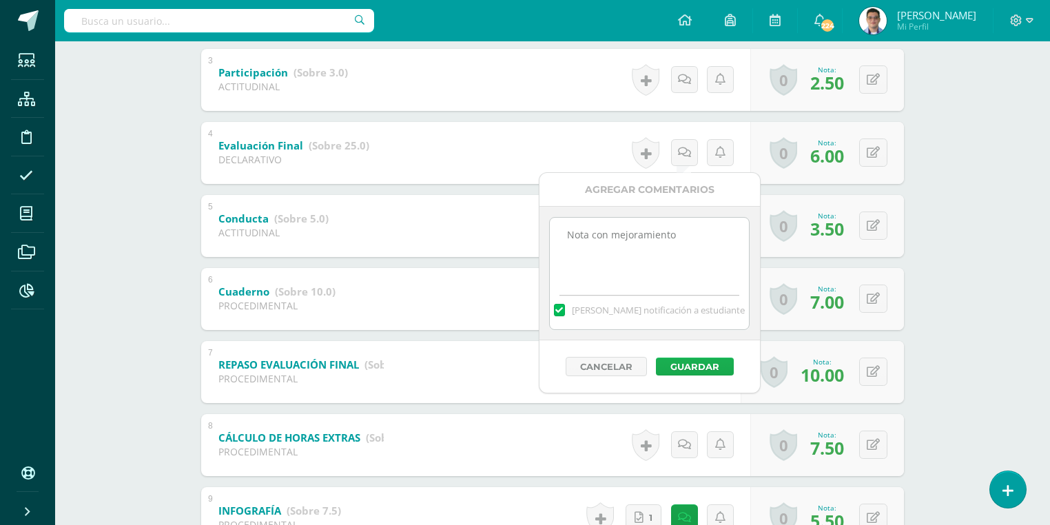
type textarea "Nota con mejoramiento"
click at [701, 367] on button "Guardar" at bounding box center [695, 367] width 78 height 18
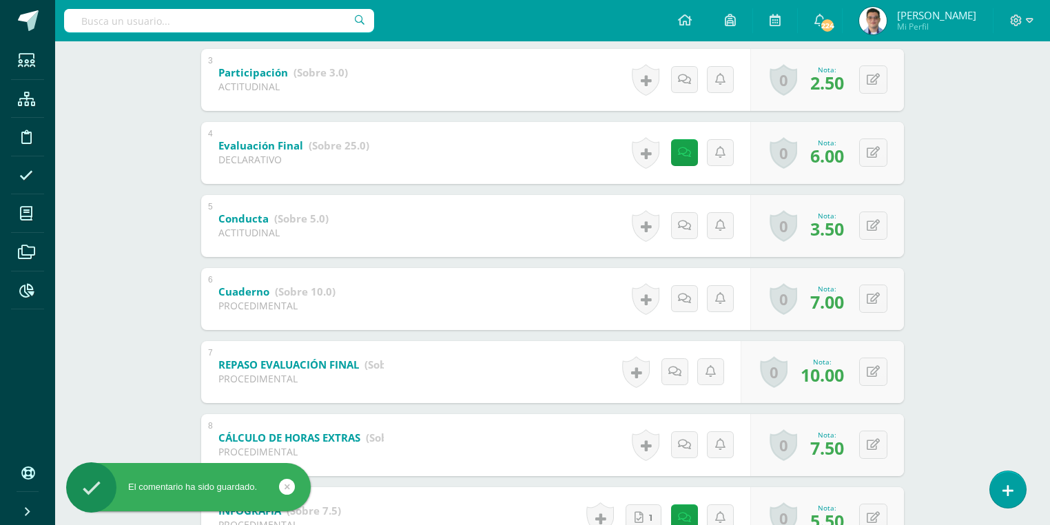
scroll to position [221, 0]
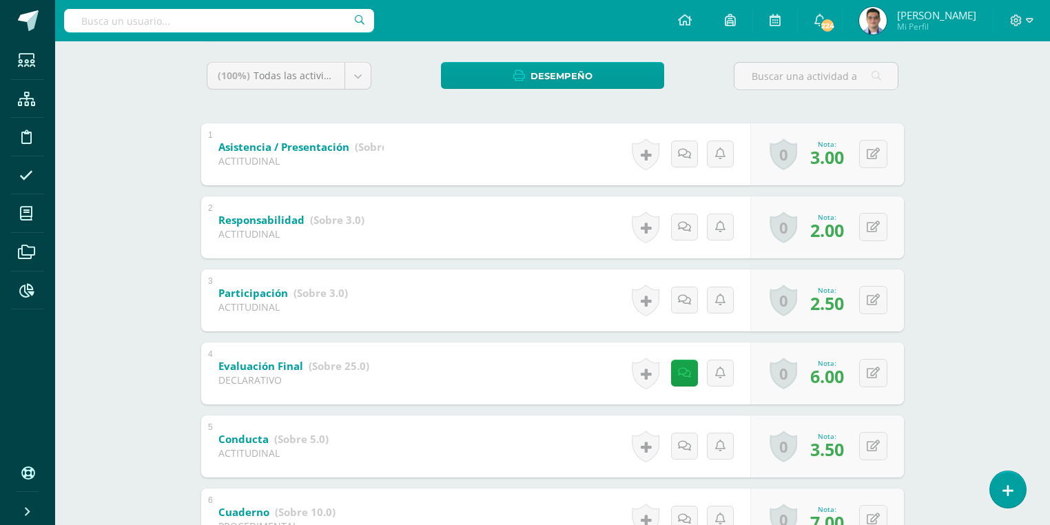
click at [260, 30] on input "text" at bounding box center [219, 20] width 310 height 23
type input "Steven"
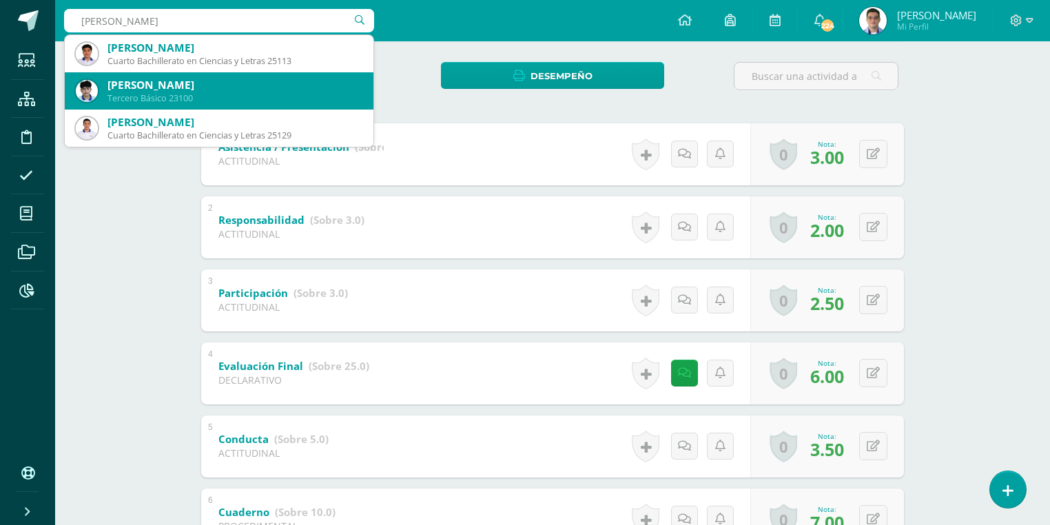
click at [238, 86] on div "Steven Josué Marroquín Aragón" at bounding box center [234, 85] width 255 height 14
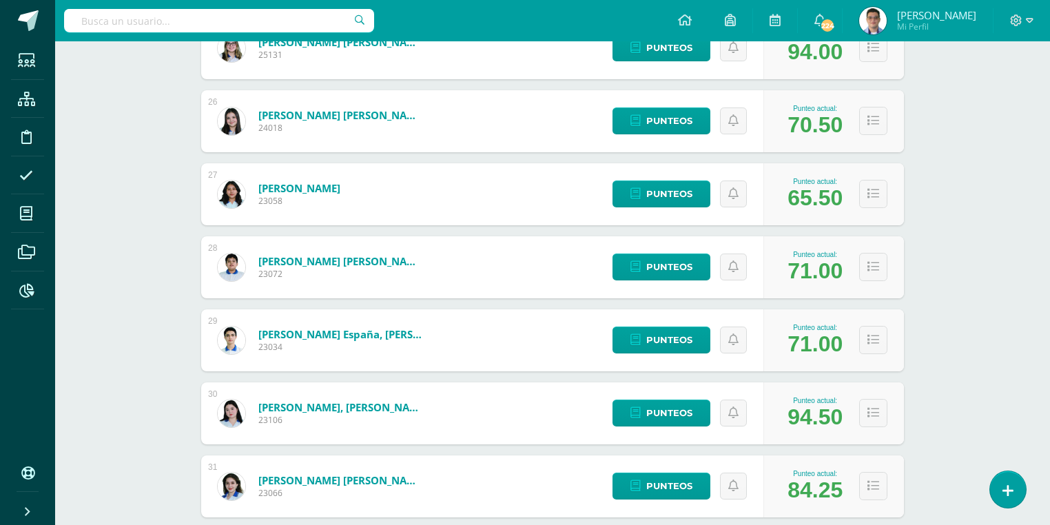
scroll to position [2091, 0]
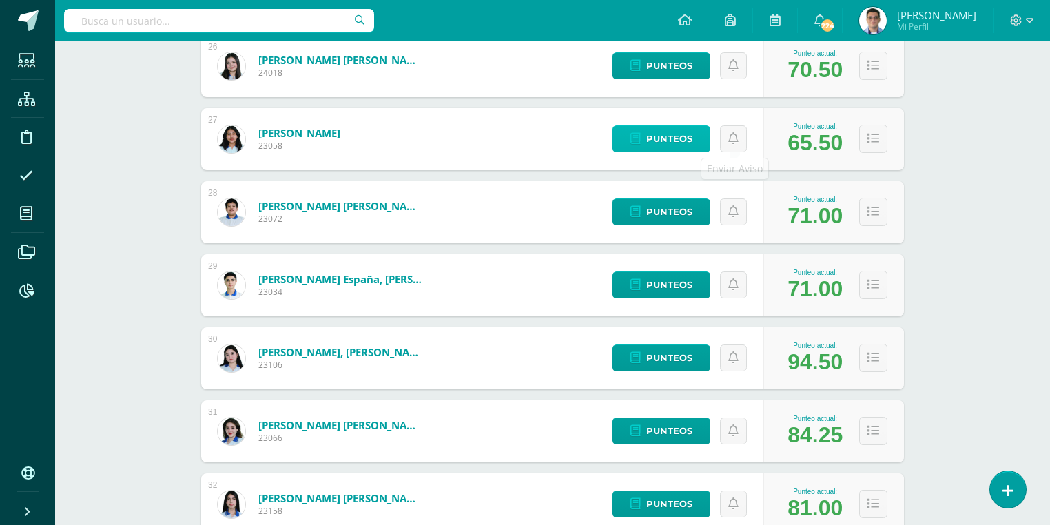
click at [672, 138] on span "Punteos" at bounding box center [669, 138] width 46 height 25
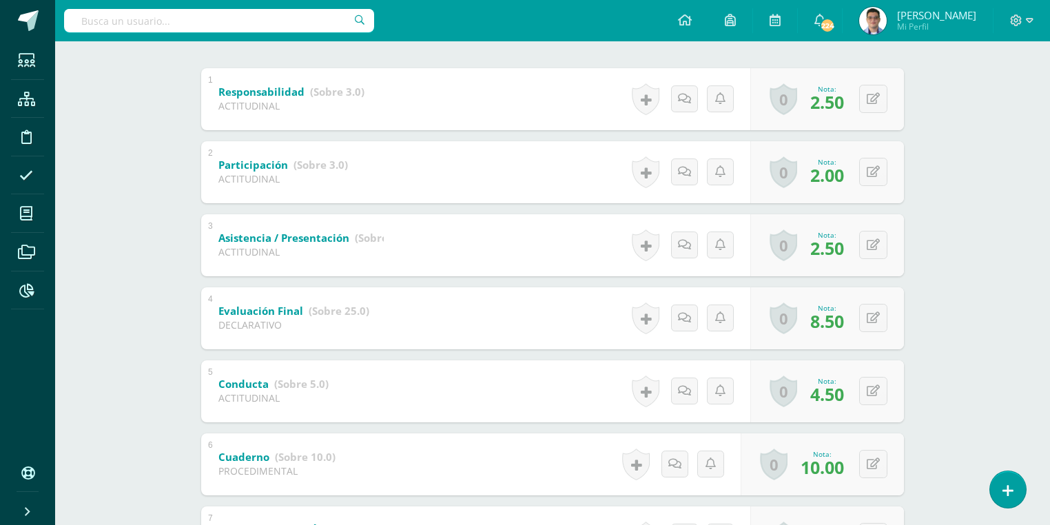
scroll to position [221, 0]
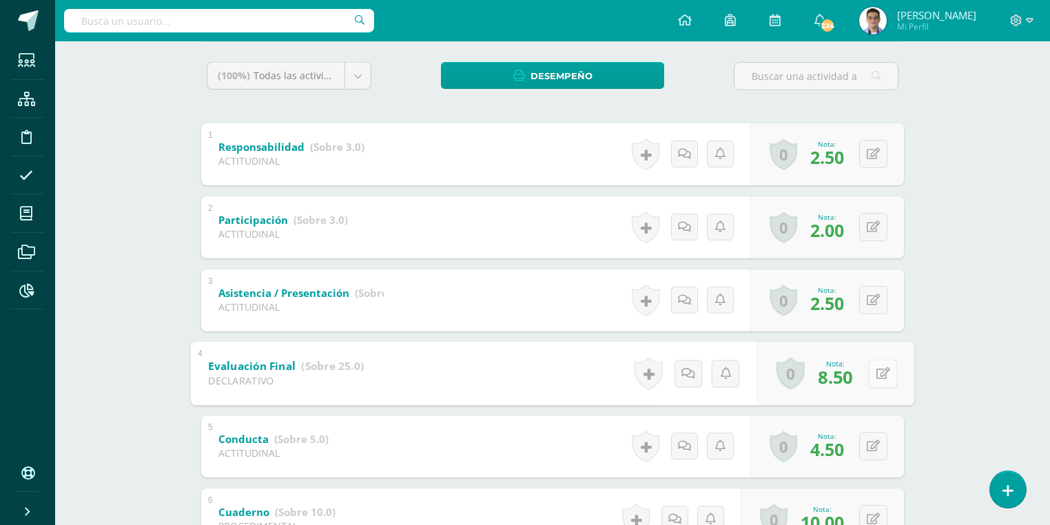
click at [877, 372] on icon at bounding box center [884, 373] width 14 height 12
type input "9"
click at [1001, 340] on div "Emprendimiento para la Productividad Tercero Básico "3.1" Herramientas Detalle …" at bounding box center [552, 487] width 995 height 1333
click at [693, 367] on link at bounding box center [684, 373] width 27 height 27
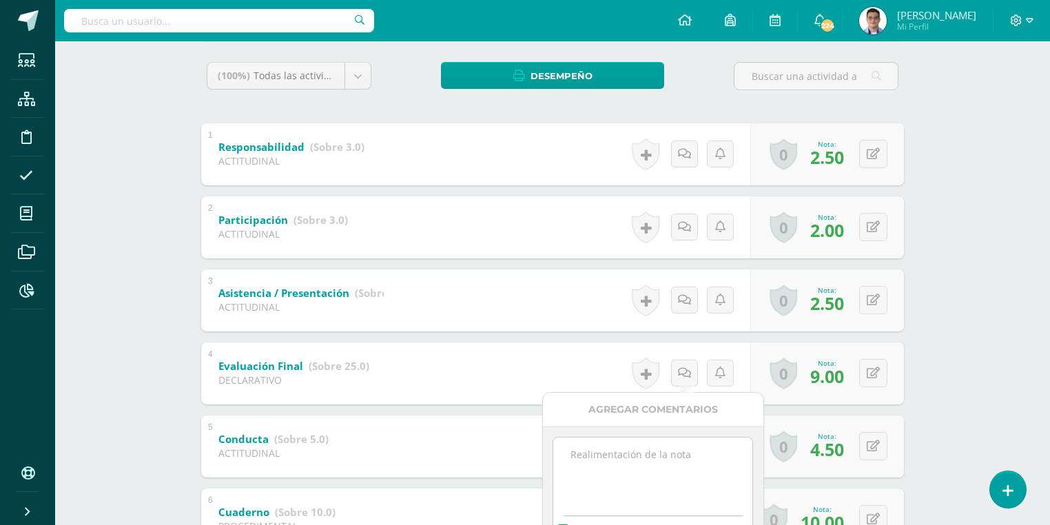
click at [676, 463] on textarea at bounding box center [652, 472] width 199 height 69
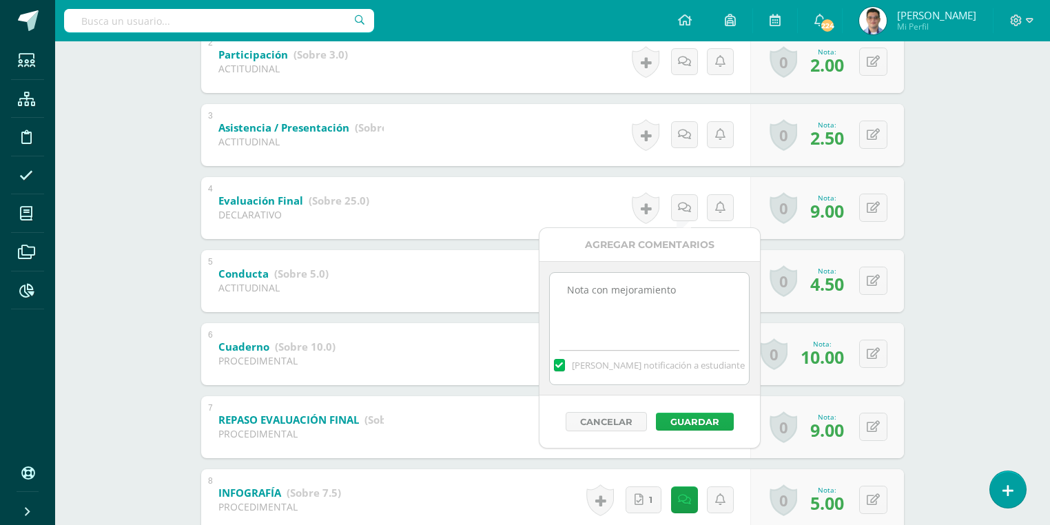
type textarea "Nota con mejoramiento"
click at [698, 420] on button "Guardar" at bounding box center [695, 422] width 78 height 18
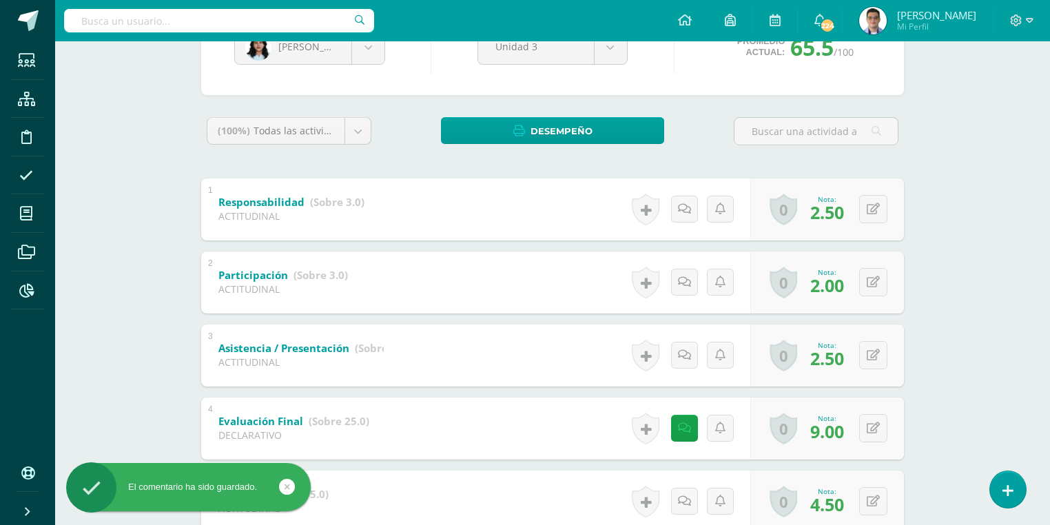
scroll to position [55, 0]
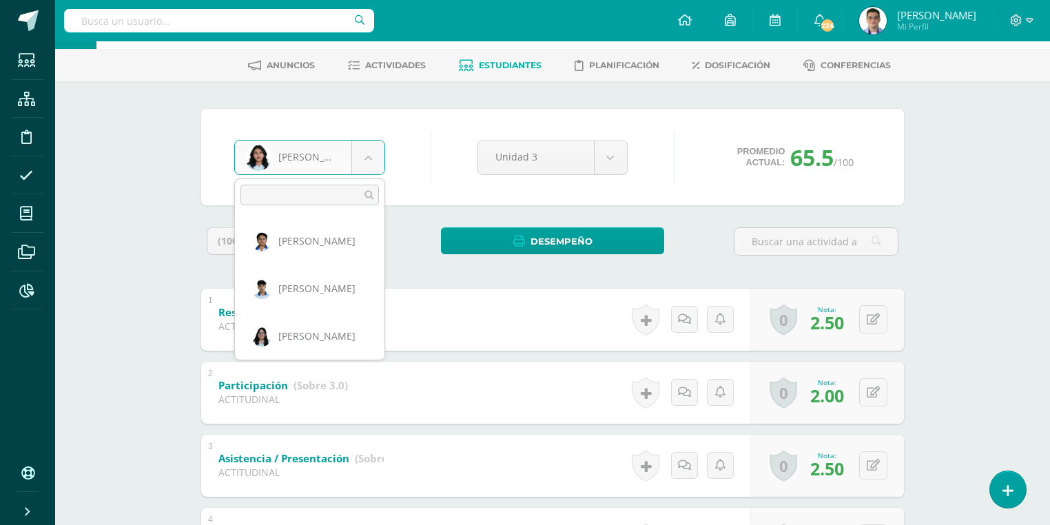
scroll to position [1574, 0]
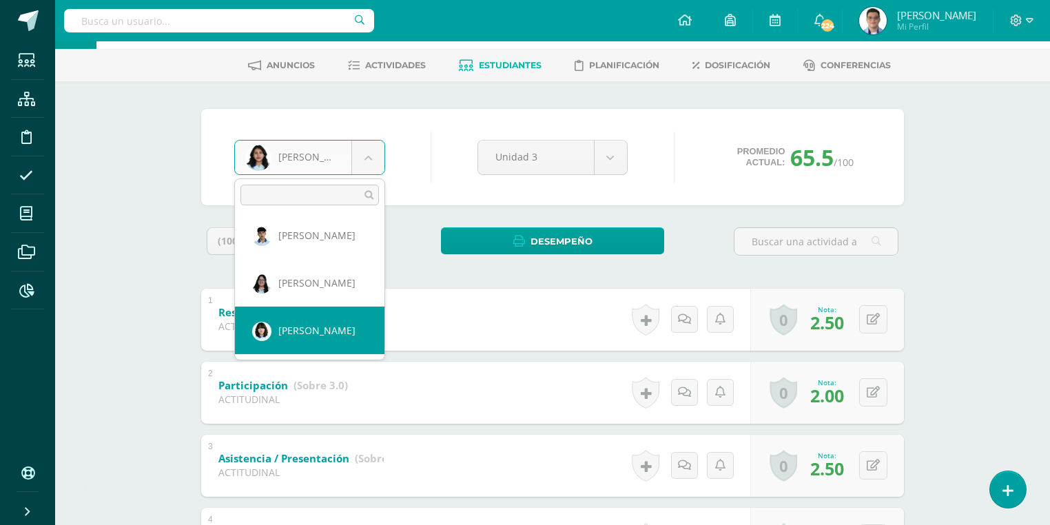
select select "338"
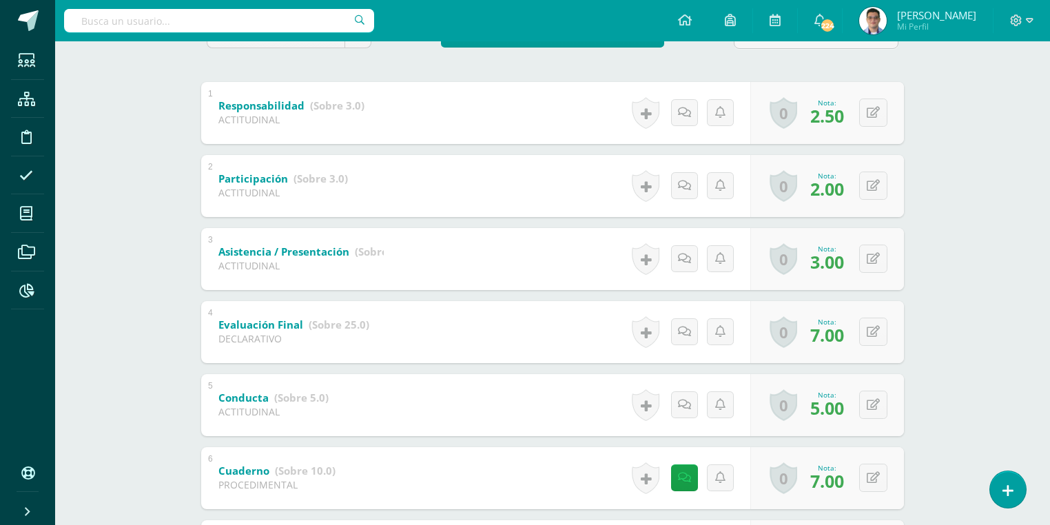
scroll to position [267, 0]
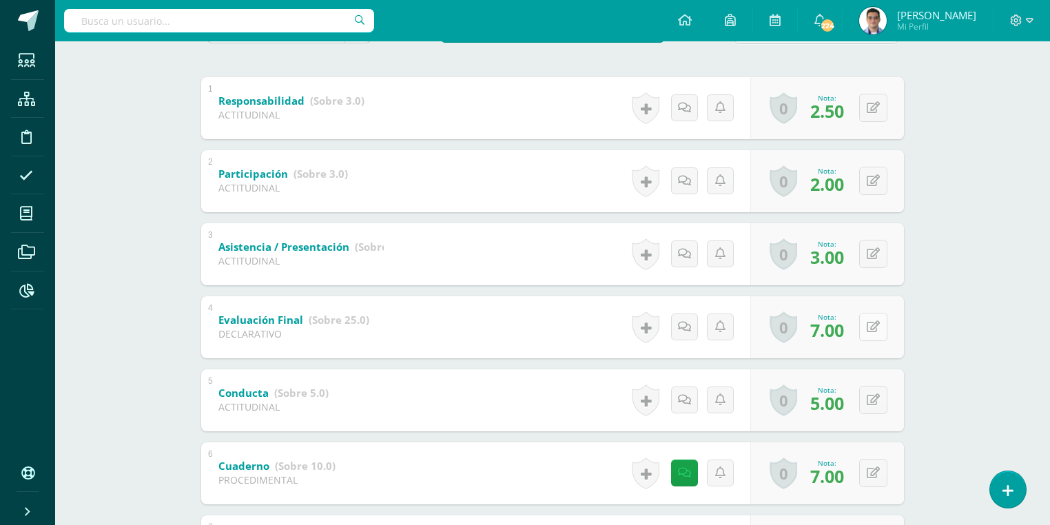
click at [868, 328] on button at bounding box center [873, 327] width 28 height 28
type input "9"
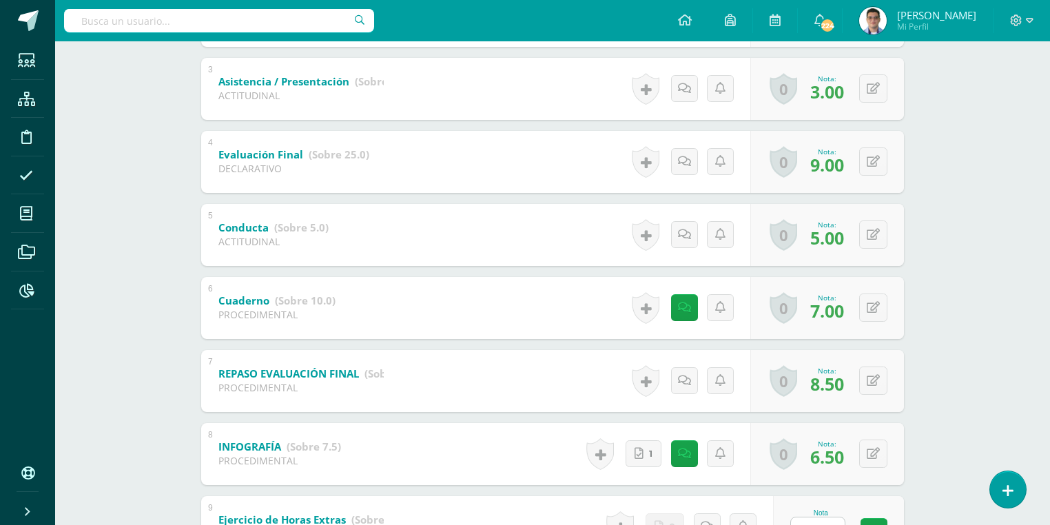
scroll to position [487, 0]
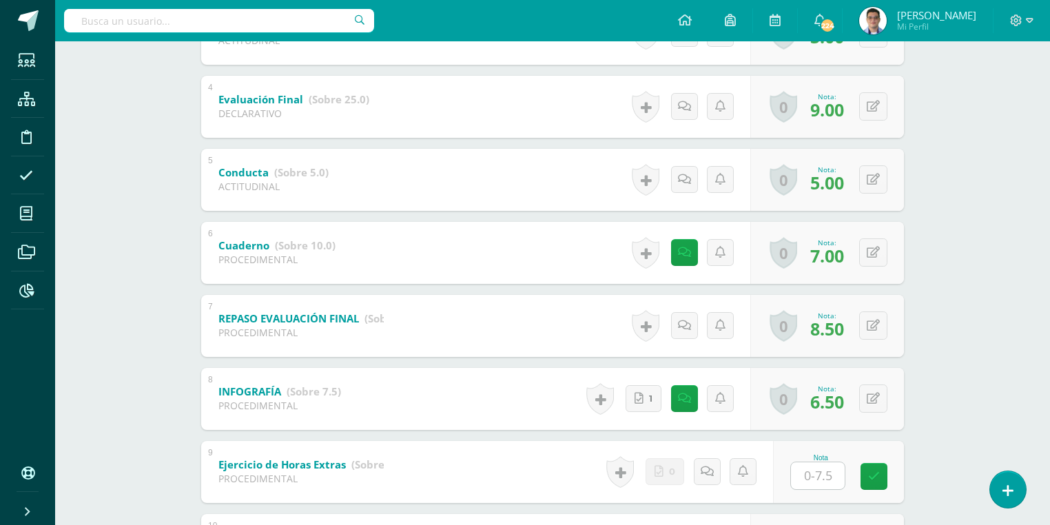
click at [821, 481] on input "text" at bounding box center [818, 475] width 54 height 27
click at [824, 472] on input "3..75" at bounding box center [826, 476] width 55 height 28
type input "3.75"
click at [892, 465] on link at bounding box center [884, 476] width 28 height 28
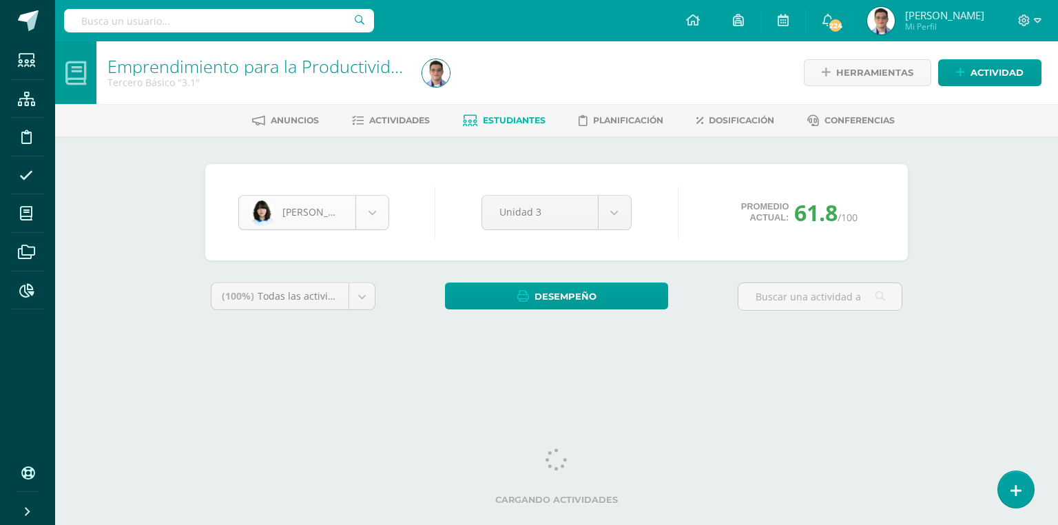
click at [349, 209] on body "Estudiantes Estructura Disciplina Asistencia Mis cursos Archivos Reportes Sopor…" at bounding box center [529, 185] width 1058 height 371
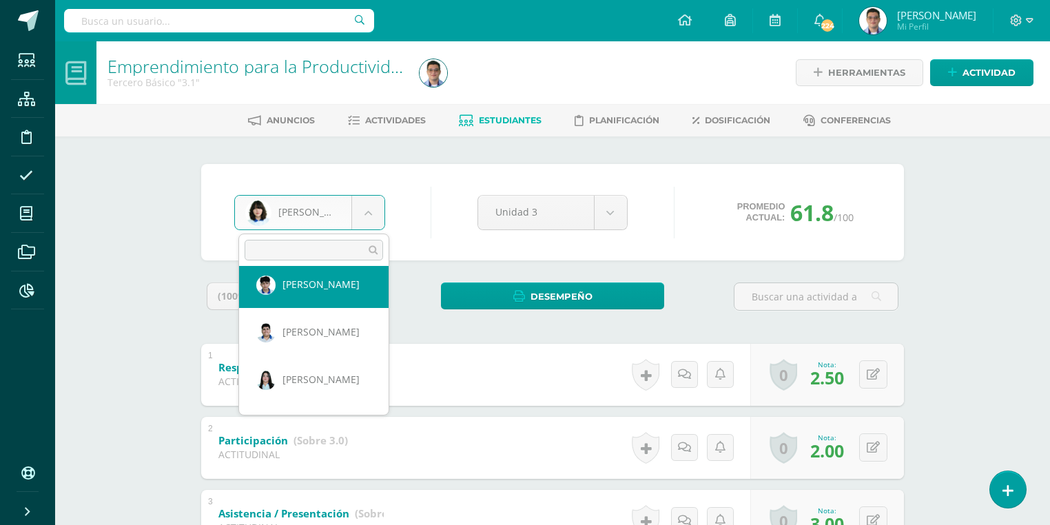
scroll to position [861, 0]
select select "296"
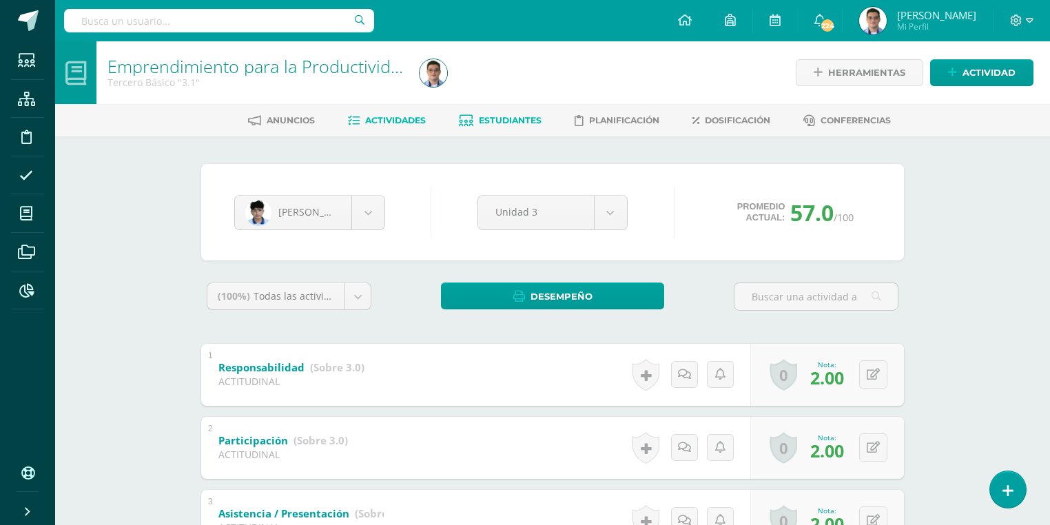
click at [404, 119] on span "Actividades" at bounding box center [395, 120] width 61 height 10
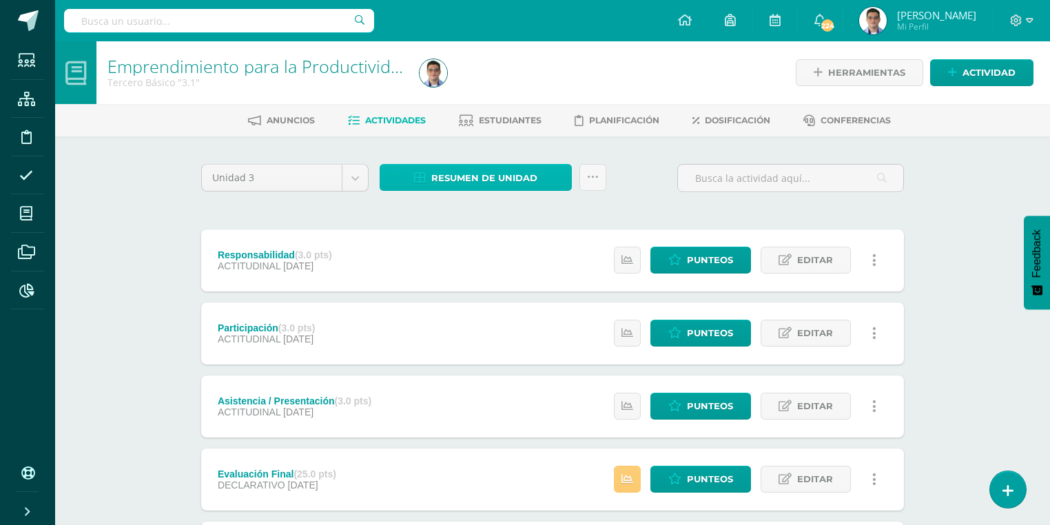
click at [518, 177] on span "Resumen de unidad" at bounding box center [484, 177] width 106 height 25
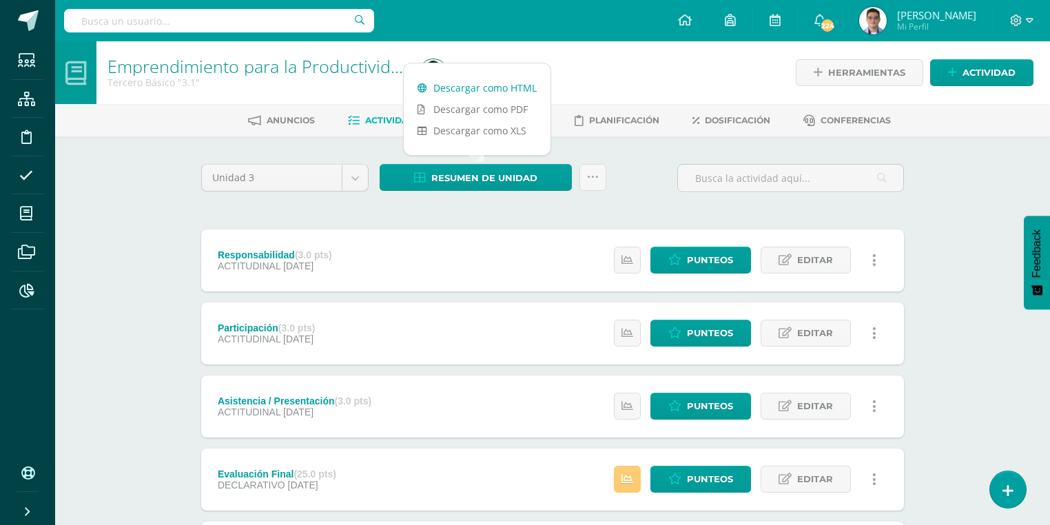
click at [496, 89] on link "Descargar como HTML" at bounding box center [477, 87] width 147 height 21
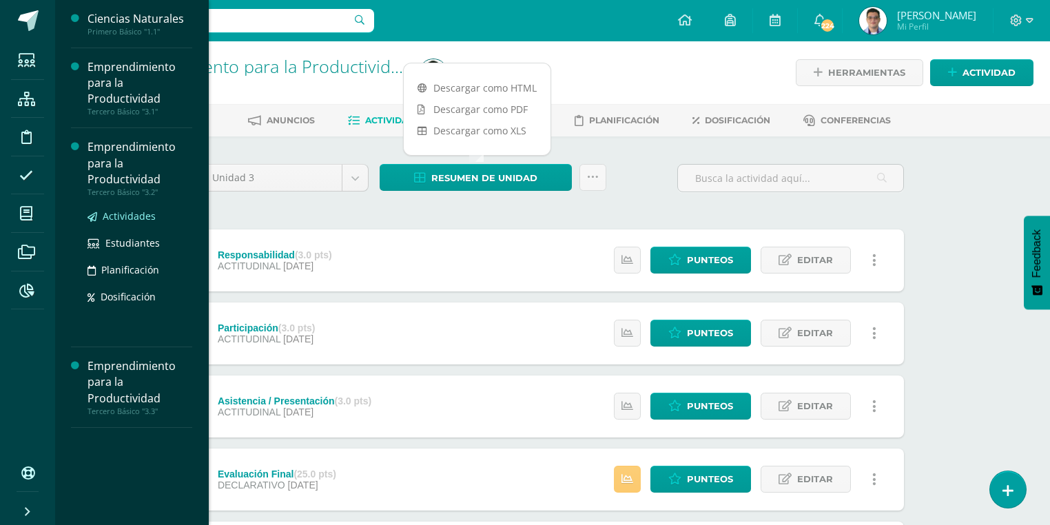
click at [139, 219] on span "Actividades" at bounding box center [129, 215] width 53 height 13
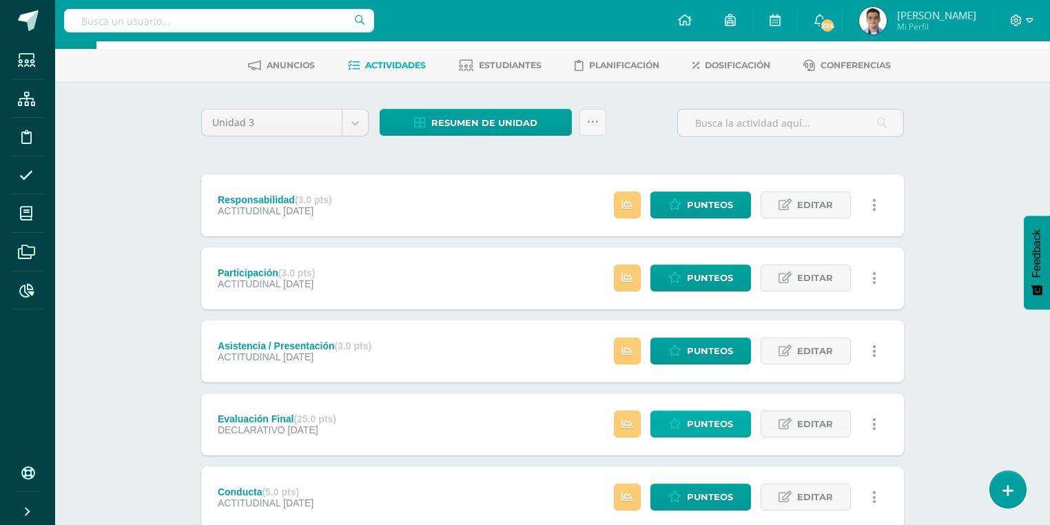
scroll to position [110, 0]
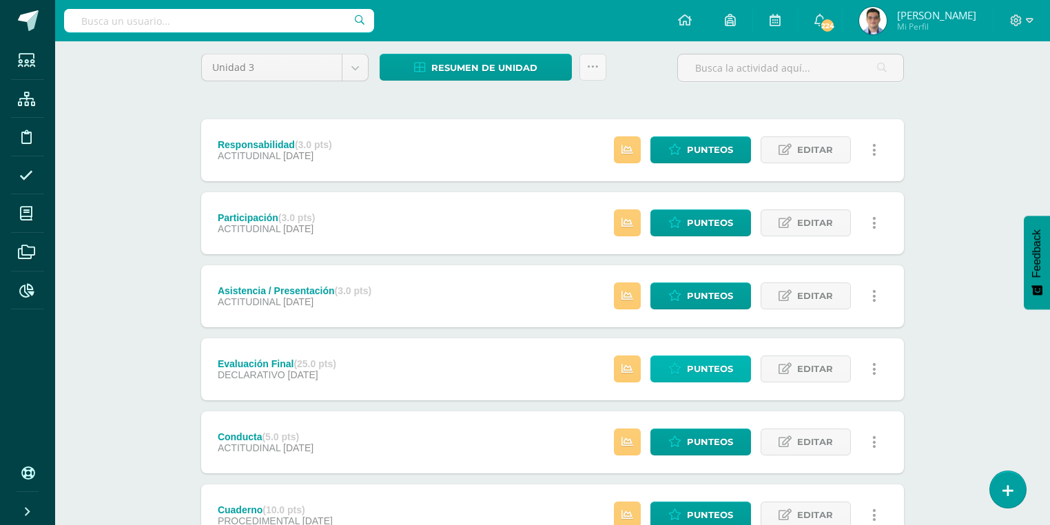
click at [714, 367] on span "Punteos" at bounding box center [710, 368] width 46 height 25
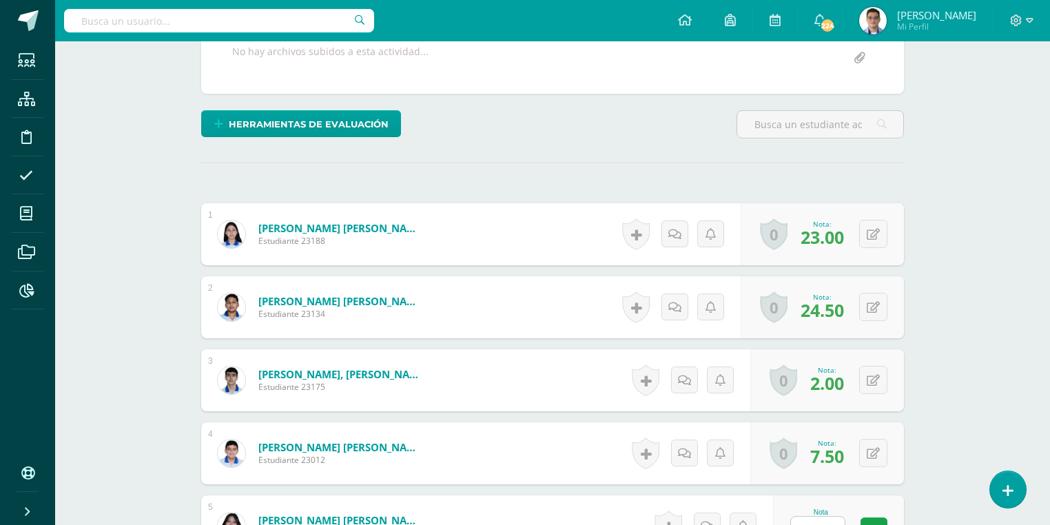
scroll to position [331, 0]
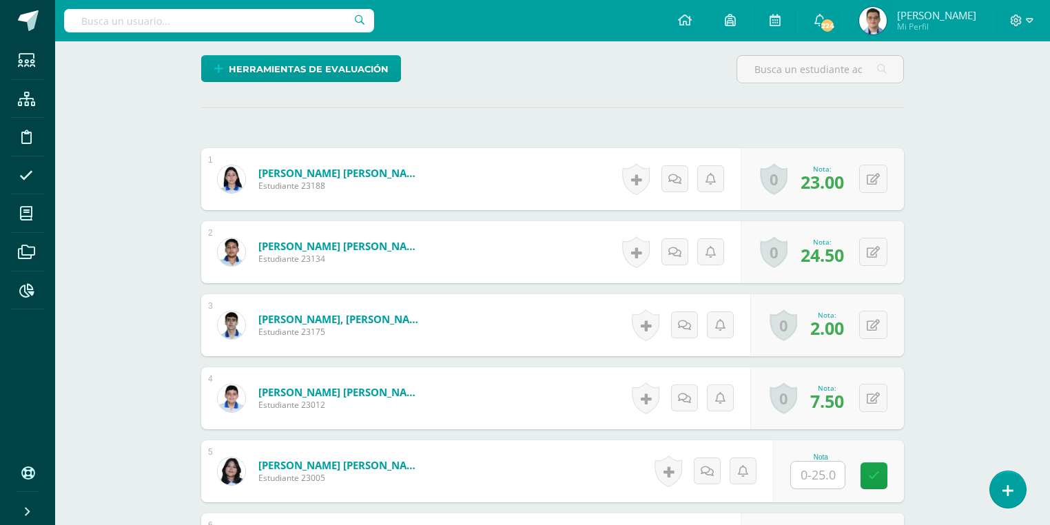
click at [810, 470] on input "text" at bounding box center [818, 475] width 54 height 27
type input "14"
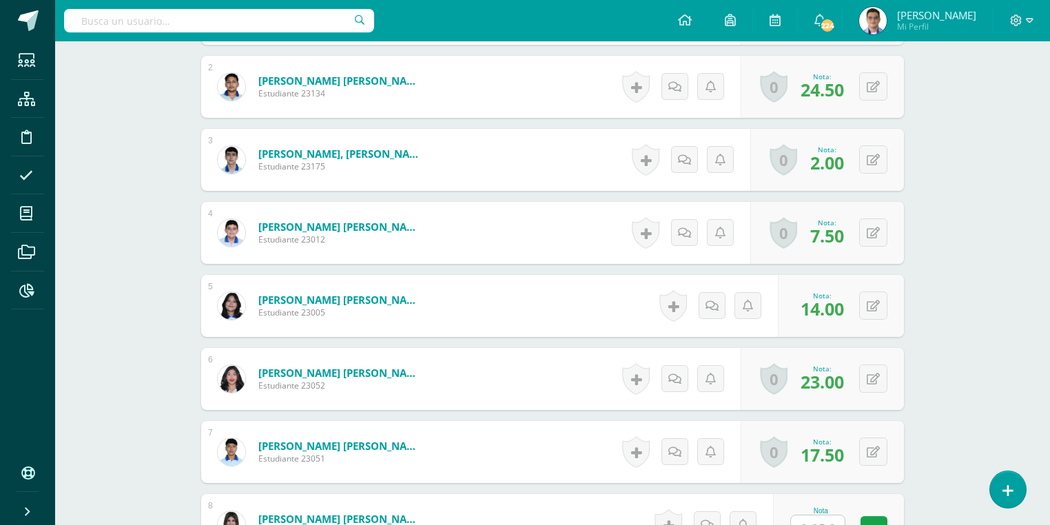
scroll to position [551, 0]
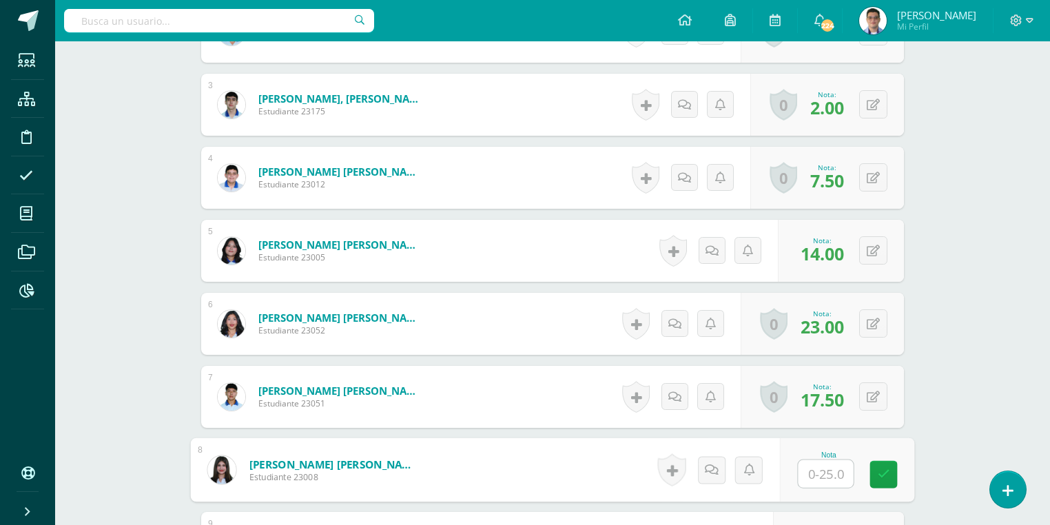
click at [824, 462] on input "text" at bounding box center [826, 474] width 55 height 28
type input "7.5"
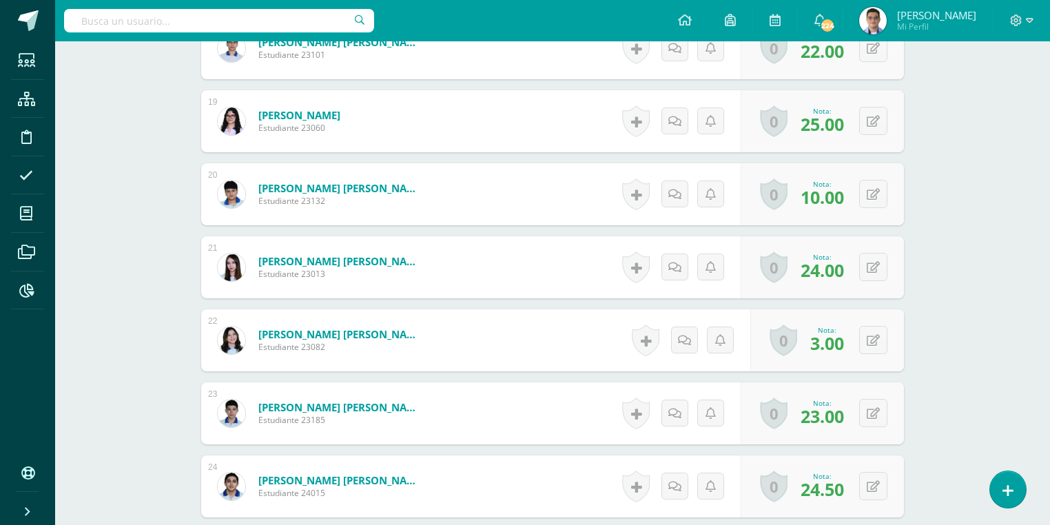
scroll to position [1713, 0]
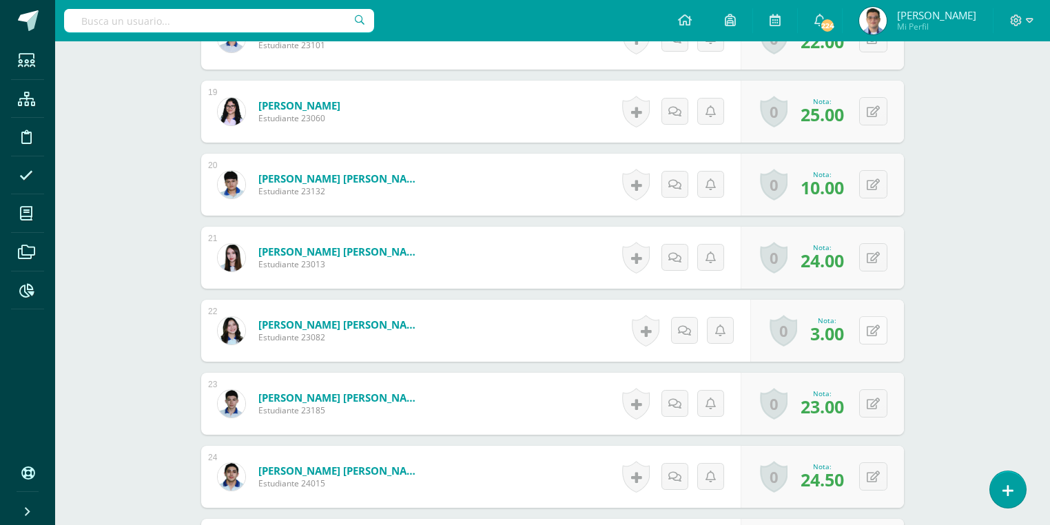
click at [877, 327] on icon at bounding box center [873, 331] width 13 height 12
type input "10.5"
click at [865, 338] on div "0 Logros Logros obtenidos Aún no hay logros agregados Nota: 10.50" at bounding box center [831, 331] width 168 height 64
click at [881, 325] on icon at bounding box center [884, 331] width 14 height 12
click at [681, 333] on link at bounding box center [674, 331] width 28 height 28
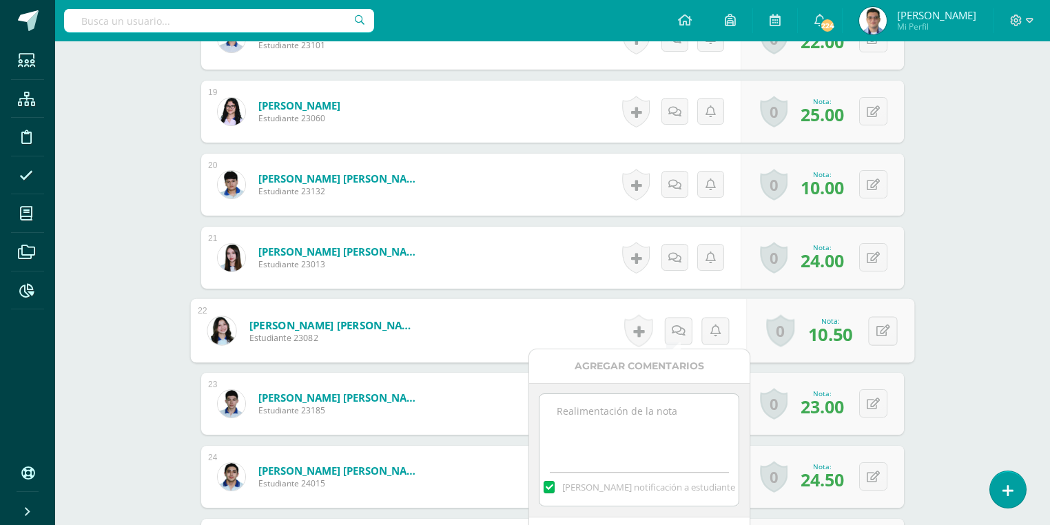
click at [639, 447] on textarea at bounding box center [639, 428] width 199 height 69
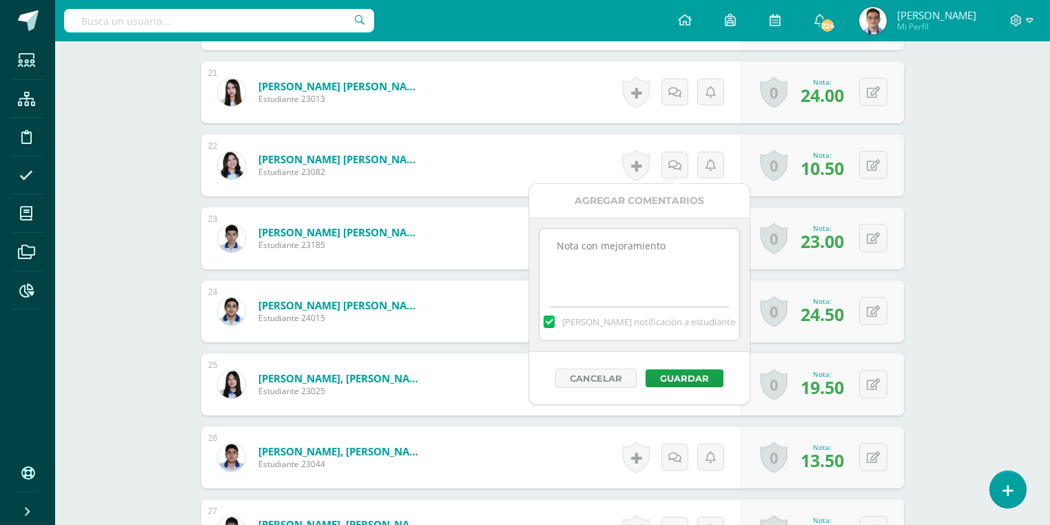
scroll to position [1823, 0]
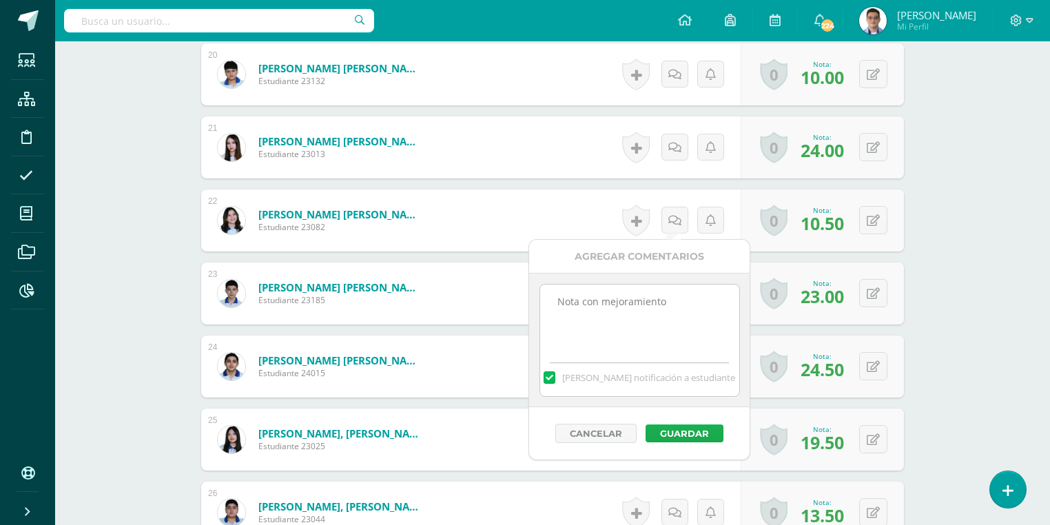
type textarea "Nota con mejoramiento"
click at [686, 432] on button "Guardar" at bounding box center [685, 433] width 78 height 18
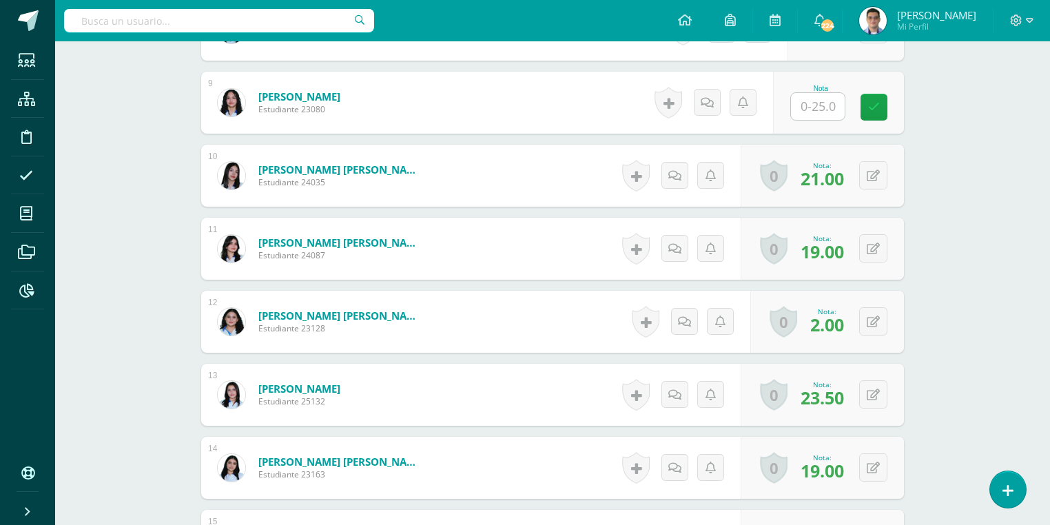
scroll to position [994, 0]
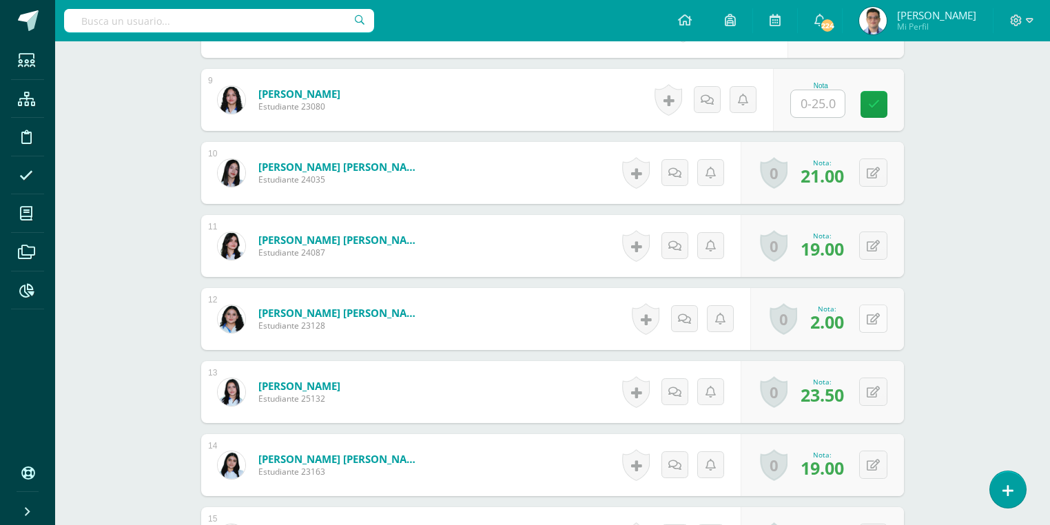
click at [869, 318] on button at bounding box center [873, 319] width 28 height 28
type input "9"
click at [854, 312] on link at bounding box center [846, 324] width 28 height 28
click at [692, 318] on link at bounding box center [689, 319] width 28 height 28
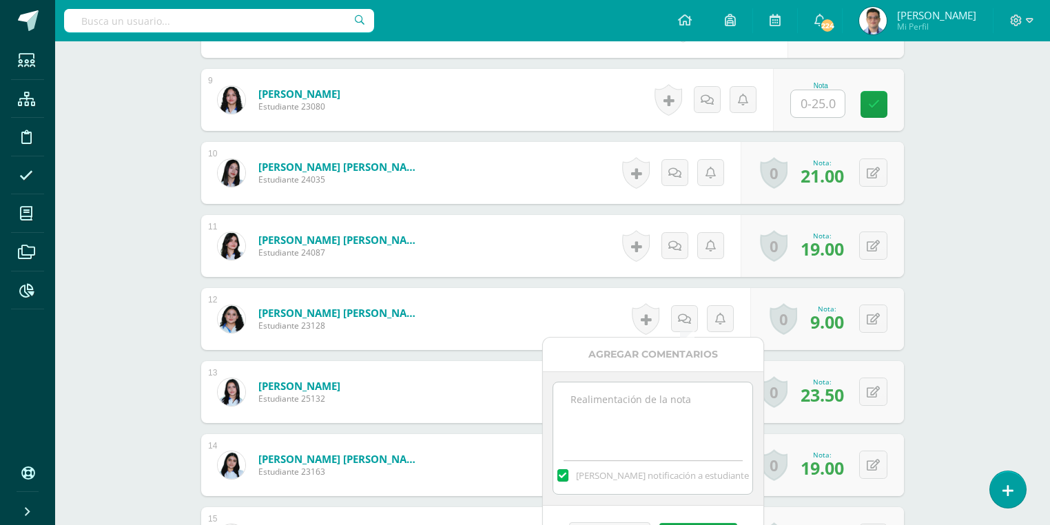
click at [628, 411] on textarea at bounding box center [652, 416] width 199 height 69
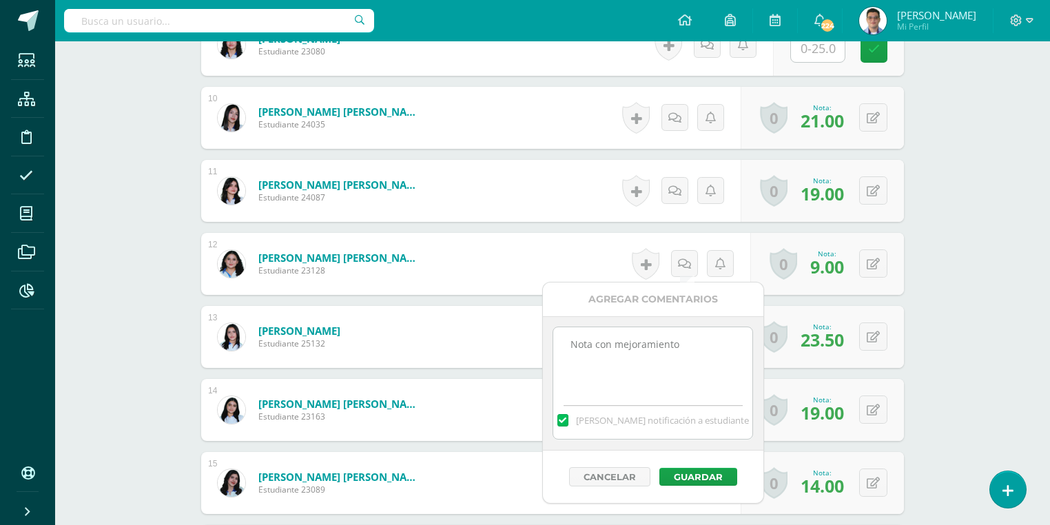
scroll to position [1105, 0]
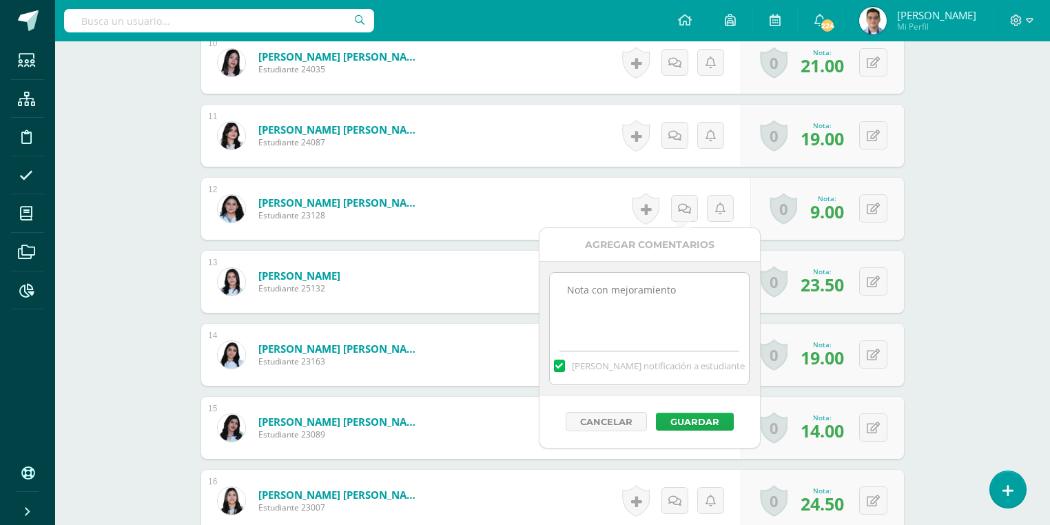
type textarea "Nota con mejoramiento"
click at [706, 424] on button "Guardar" at bounding box center [695, 422] width 78 height 18
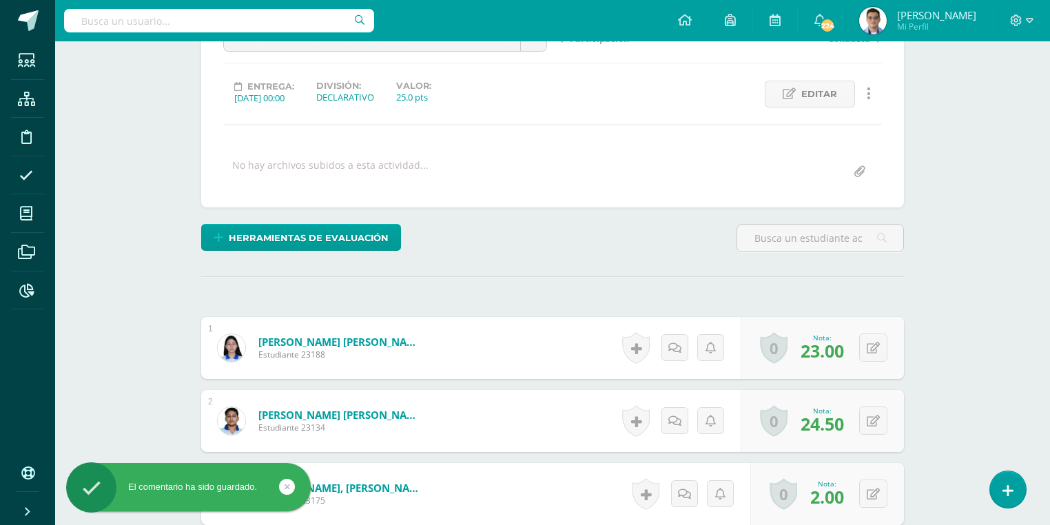
scroll to position [52, 0]
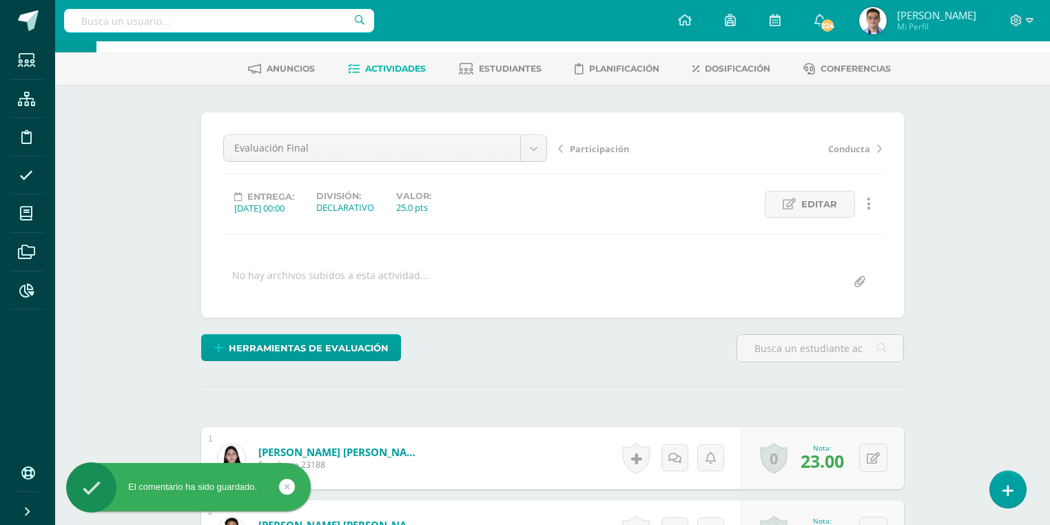
click at [404, 70] on span "Actividades" at bounding box center [395, 68] width 61 height 10
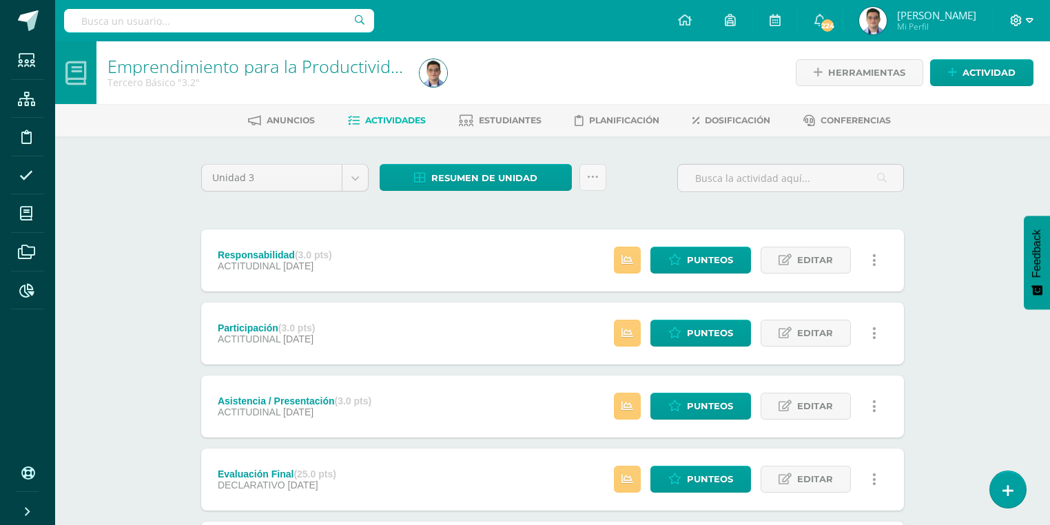
click at [1023, 17] on span at bounding box center [1021, 20] width 23 height 15
click at [269, 17] on input "text" at bounding box center [219, 20] width 310 height 23
type input "[PERSON_NAME]"
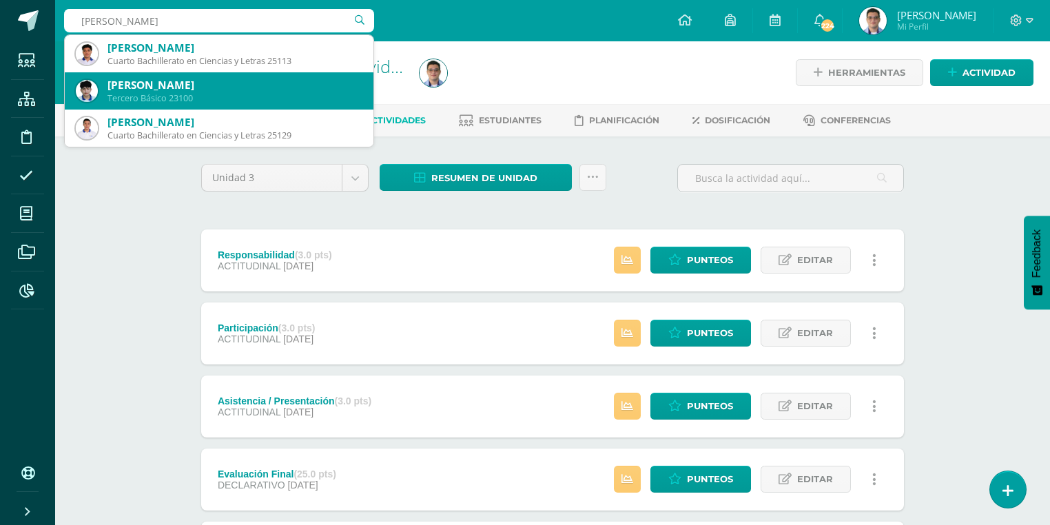
click at [225, 92] on div "Tercero Básico 23100" at bounding box center [234, 98] width 255 height 12
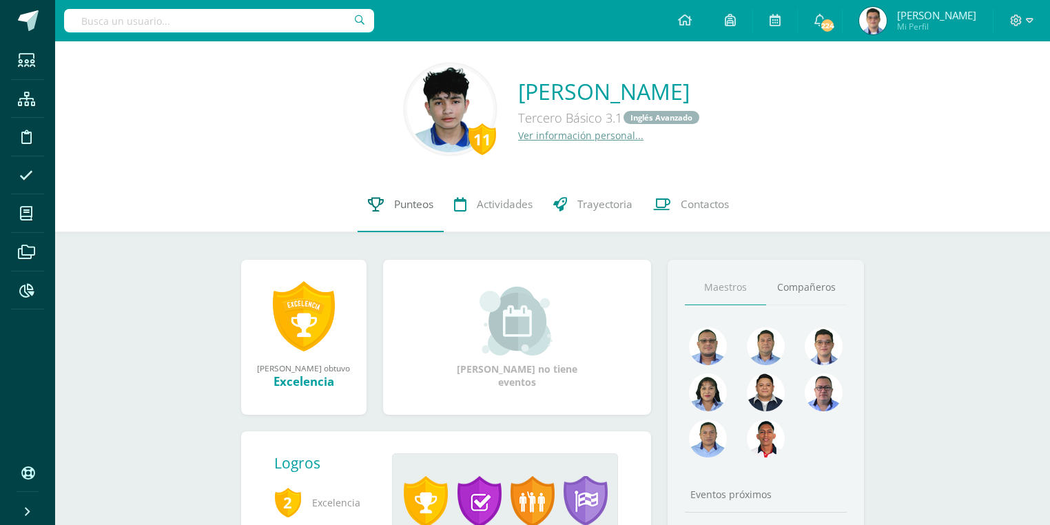
click at [373, 203] on icon at bounding box center [376, 204] width 16 height 14
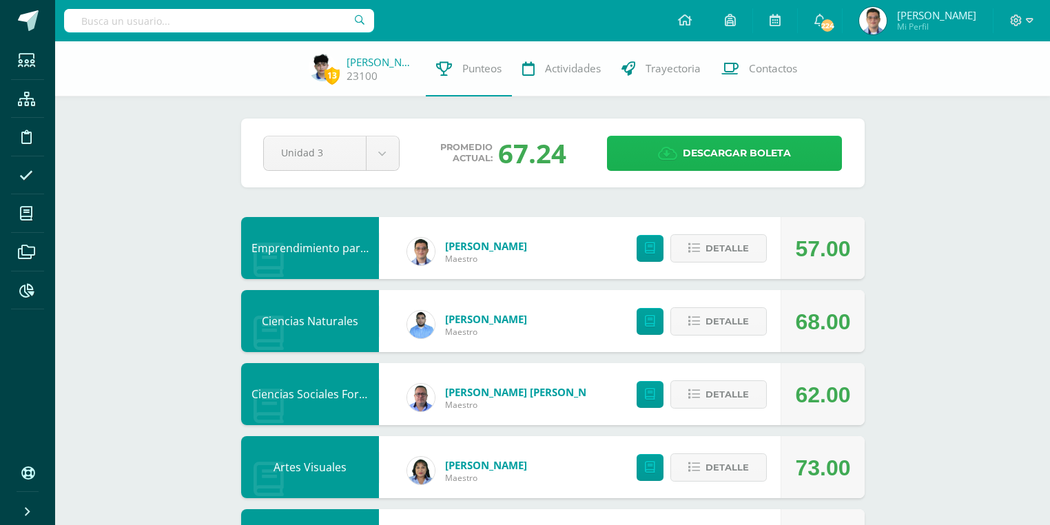
click at [753, 159] on span "Descargar boleta" at bounding box center [737, 153] width 108 height 34
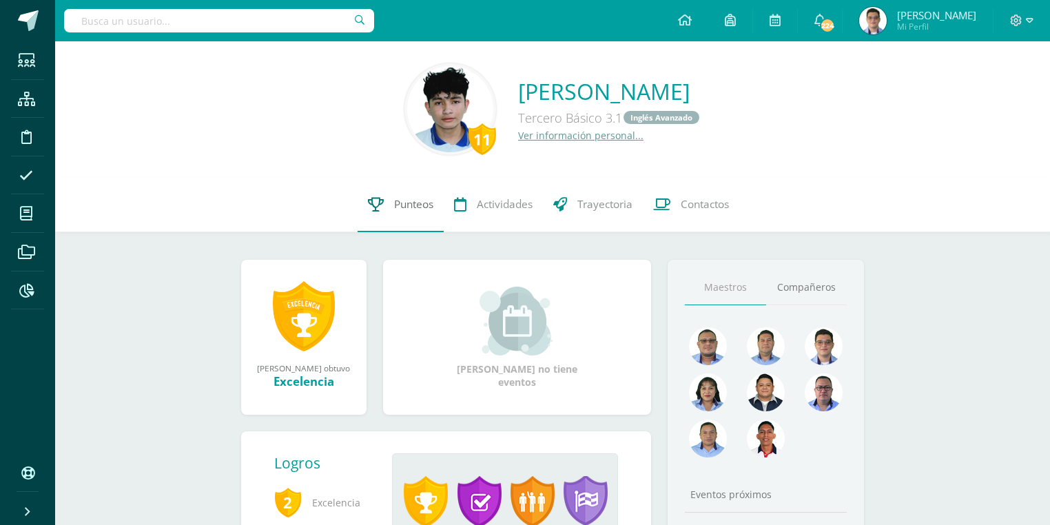
click at [407, 221] on link "Punteos" at bounding box center [401, 204] width 86 height 55
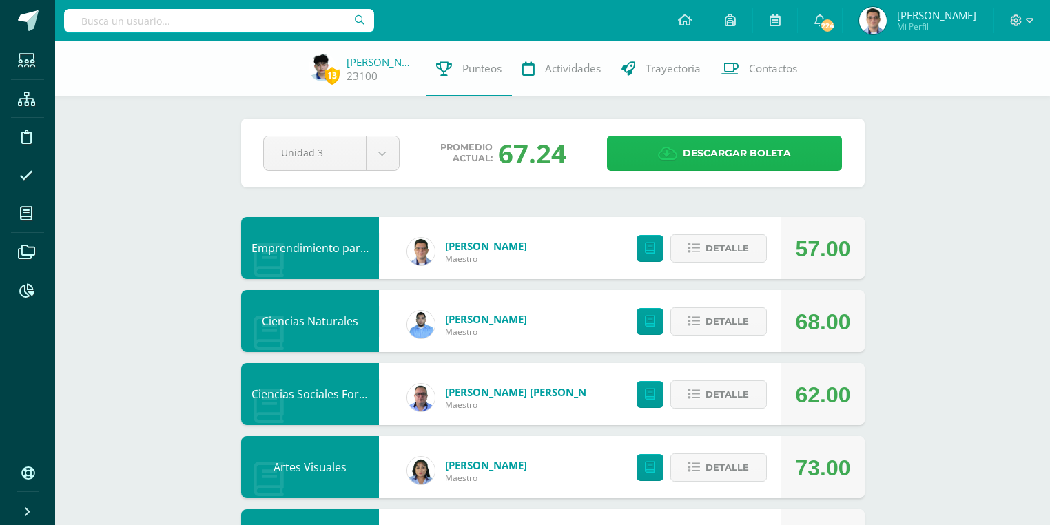
click at [662, 145] on link "Descargar boleta" at bounding box center [724, 153] width 235 height 35
